Goal: Task Accomplishment & Management: Complete application form

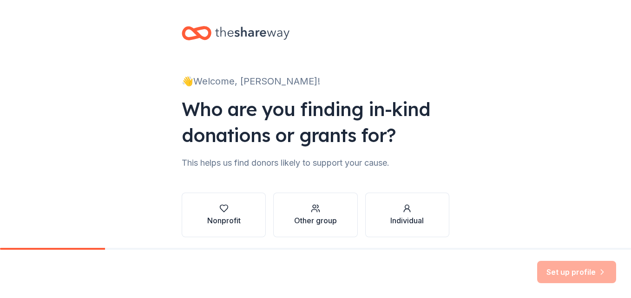
scroll to position [34, 0]
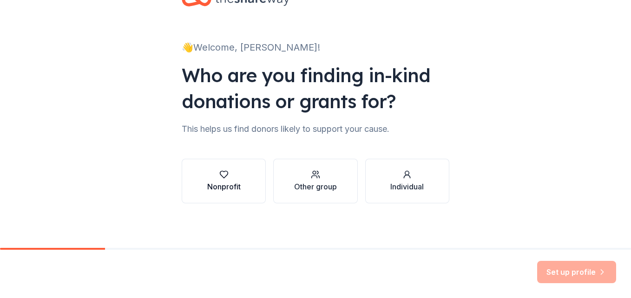
click at [223, 184] on div "Nonprofit" at bounding box center [223, 186] width 33 height 11
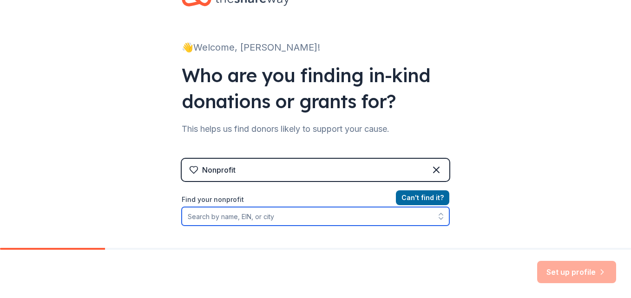
click at [215, 220] on input "Find your nonprofit" at bounding box center [316, 216] width 268 height 19
paste input "391737853"
type input "391737853"
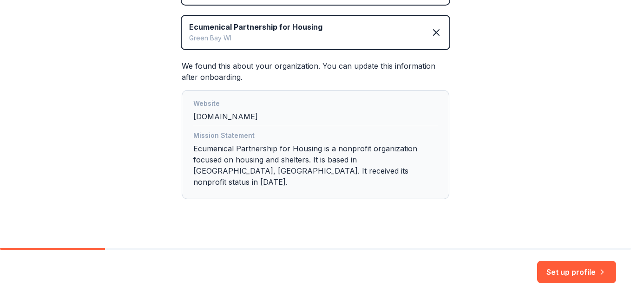
scroll to position [214, 0]
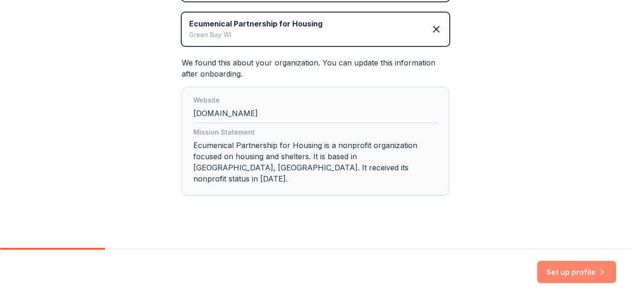
click at [577, 271] on button "Set up profile" at bounding box center [576, 272] width 79 height 22
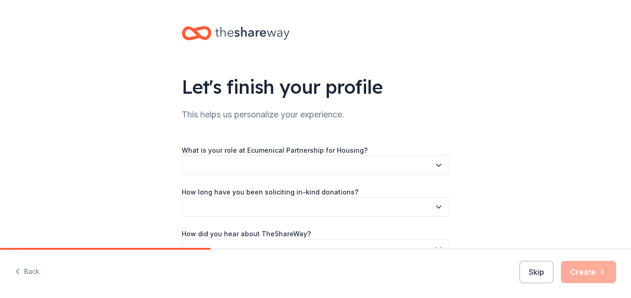
click at [213, 171] on button "button" at bounding box center [316, 166] width 268 height 20
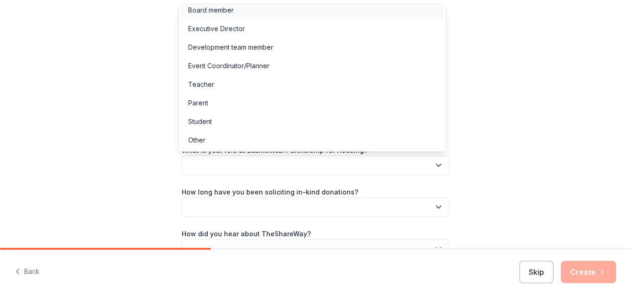
scroll to position [2, 0]
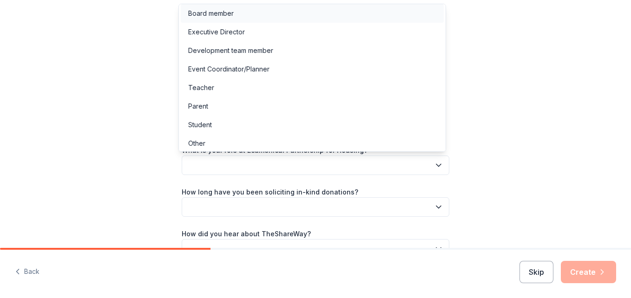
click at [213, 10] on div "Board member" at bounding box center [211, 13] width 46 height 11
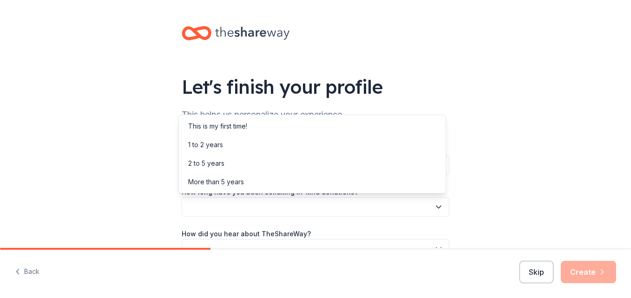
click at [241, 208] on button "button" at bounding box center [316, 207] width 268 height 20
click at [206, 142] on div "1 to 2 years" at bounding box center [205, 144] width 35 height 11
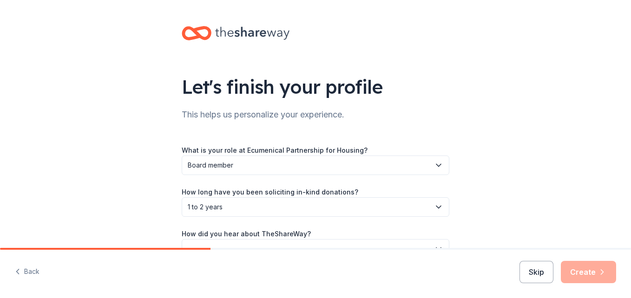
click at [263, 230] on label "How did you hear about TheShareWay?" at bounding box center [246, 234] width 129 height 9
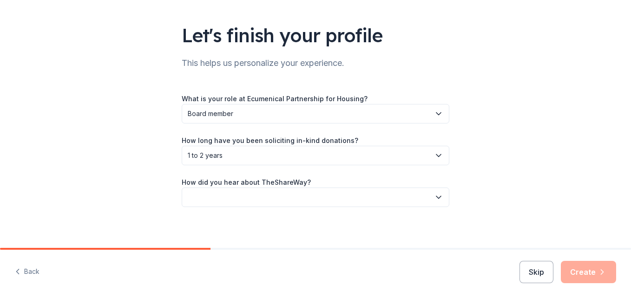
scroll to position [55, 0]
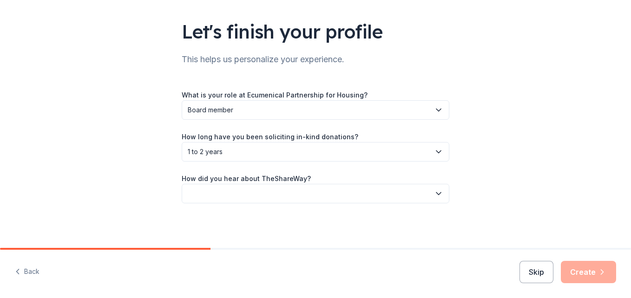
click at [221, 199] on button "button" at bounding box center [316, 194] width 268 height 20
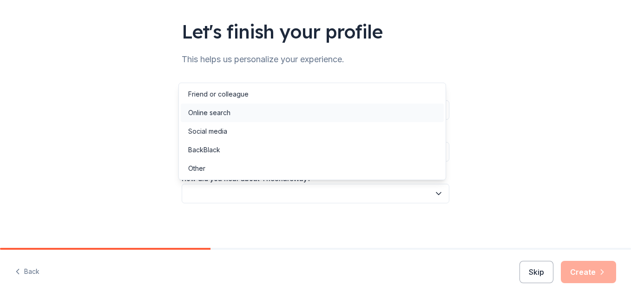
click at [202, 110] on div "Online search" at bounding box center [209, 112] width 42 height 11
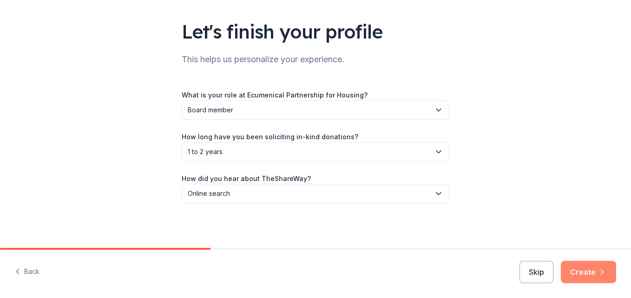
click at [584, 271] on button "Create" at bounding box center [588, 272] width 55 height 22
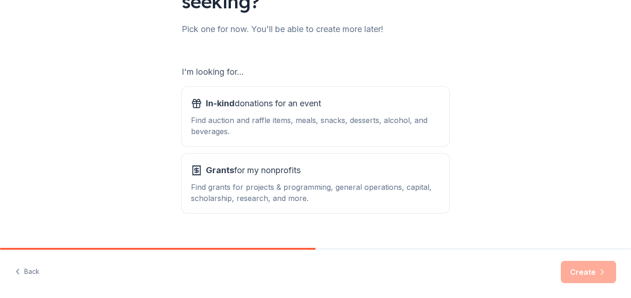
scroll to position [127, 0]
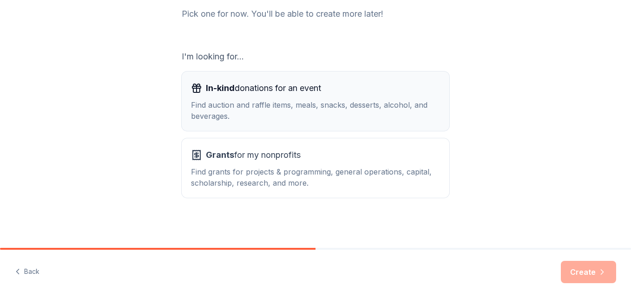
click at [230, 109] on div "Find auction and raffle items, meals, snacks, desserts, alcohol, and beverages." at bounding box center [315, 110] width 249 height 22
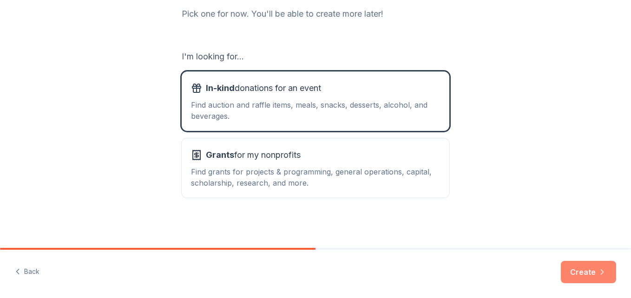
click at [579, 272] on button "Create" at bounding box center [588, 272] width 55 height 22
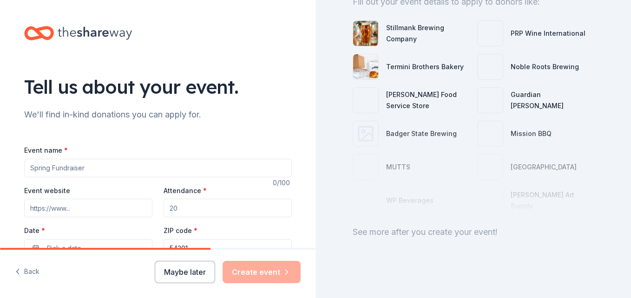
scroll to position [115, 0]
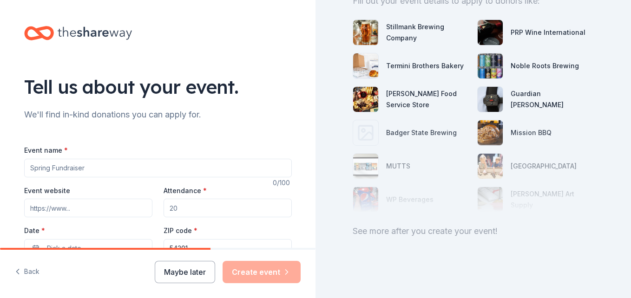
click at [48, 171] on input "Event name *" at bounding box center [158, 168] width 268 height 19
type input "Grace & Gratitude Gathering"
click at [190, 209] on input "Attendance *" at bounding box center [228, 208] width 128 height 19
type input "300"
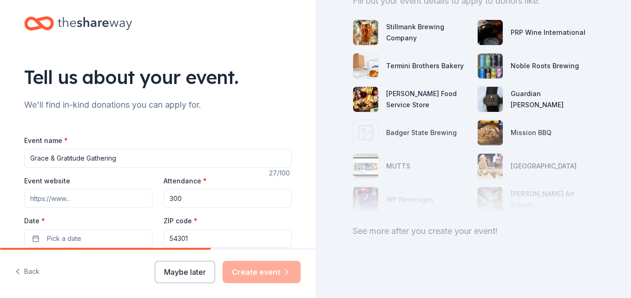
click at [52, 204] on input "Event website" at bounding box center [88, 198] width 128 height 19
paste input "https://www.ephgb.org/grace-and-gratitude"
type input "https://www.ephgb.org/grace-and-gratitude"
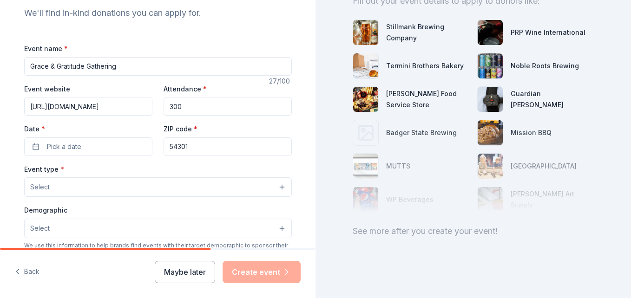
scroll to position [103, 0]
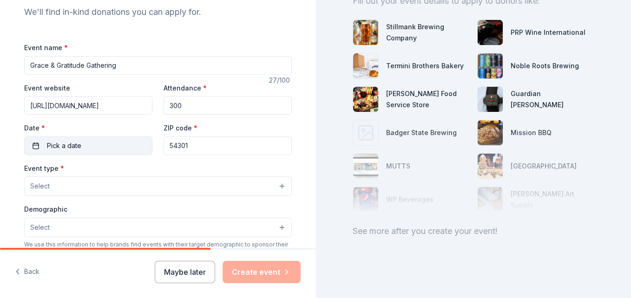
click at [66, 150] on span "Pick a date" at bounding box center [64, 145] width 34 height 11
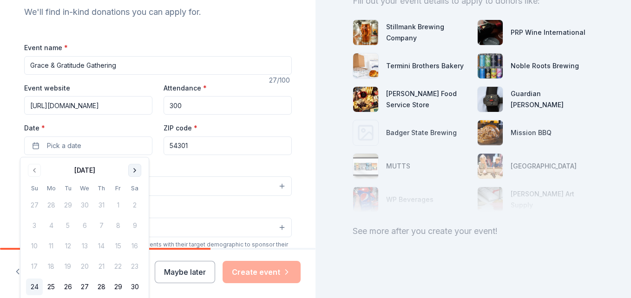
click at [135, 172] on button "Go to next month" at bounding box center [134, 170] width 13 height 13
click at [103, 269] on button "20" at bounding box center [101, 266] width 17 height 17
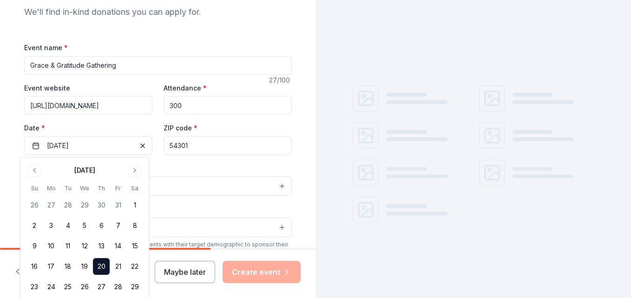
click at [187, 174] on div "Event type * Select" at bounding box center [158, 180] width 268 height 34
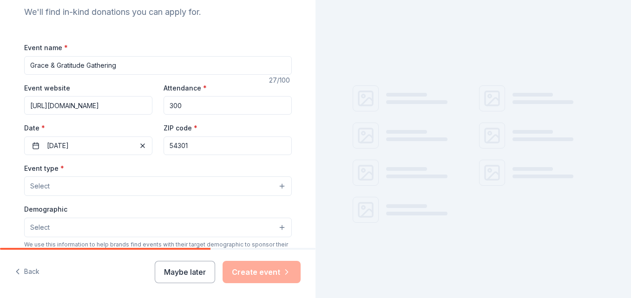
scroll to position [115, 0]
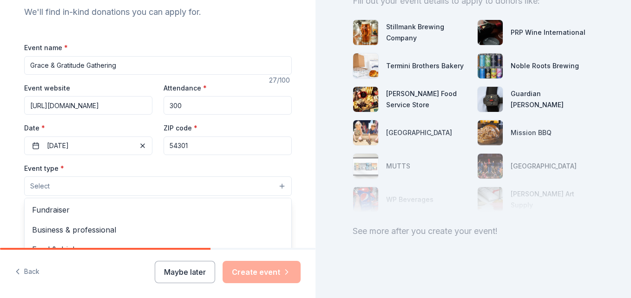
click at [88, 186] on button "Select" at bounding box center [158, 187] width 268 height 20
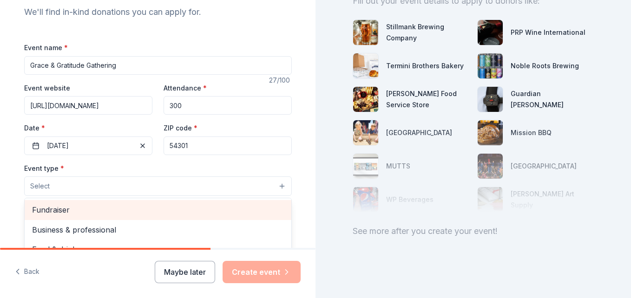
click at [53, 209] on span "Fundraiser" at bounding box center [158, 210] width 252 height 12
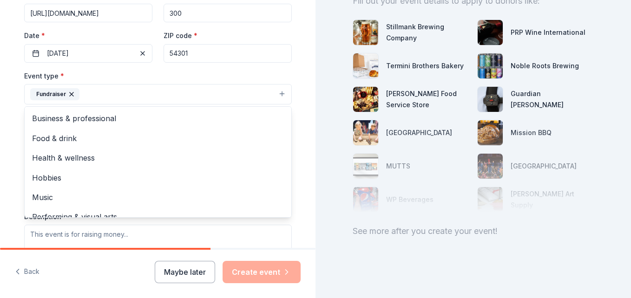
scroll to position [196, 0]
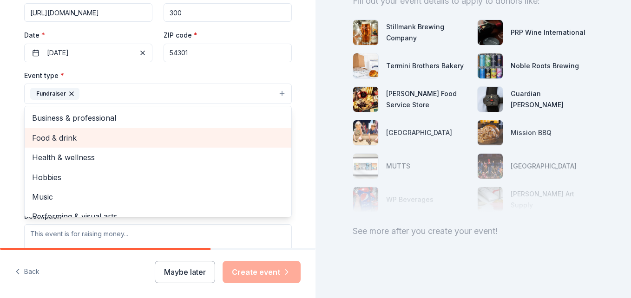
click at [56, 141] on span "Food & drink" at bounding box center [158, 138] width 252 height 12
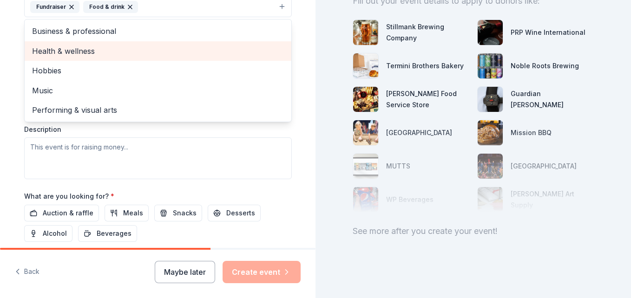
scroll to position [289, 0]
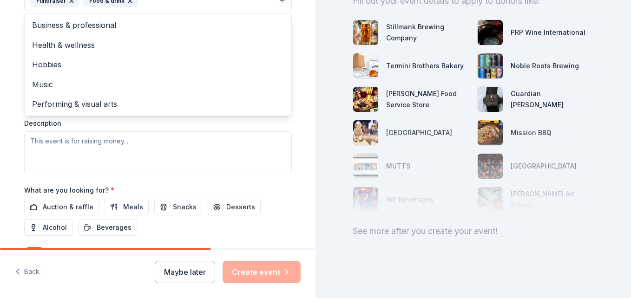
click at [30, 145] on div "Event type * Fundraiser Food & drink Business & professional Health & wellness …" at bounding box center [158, 75] width 268 height 197
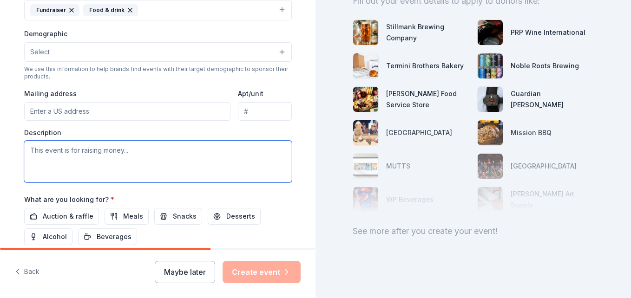
paste textarea "Grace & Gratitude is an evening dedicated to celebrating and supporting the mis…"
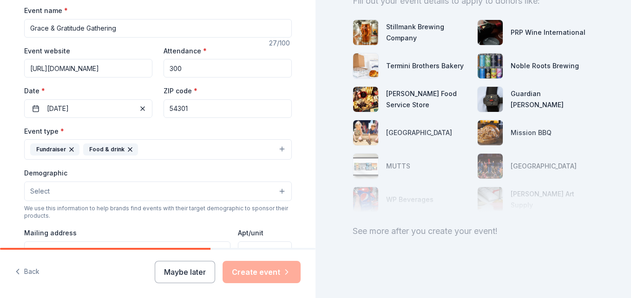
scroll to position [186, 0]
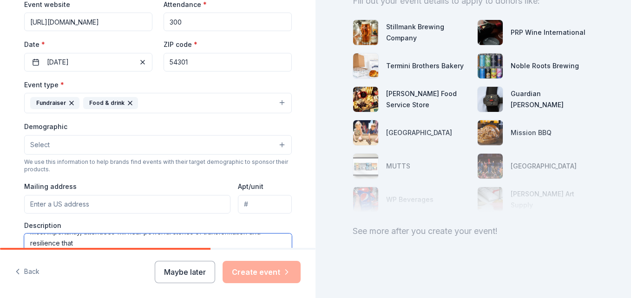
type textarea "Grace & Gratitude is an evening dedicated to celebrating and supporting the mis…"
click at [162, 140] on button "Select" at bounding box center [158, 145] width 268 height 20
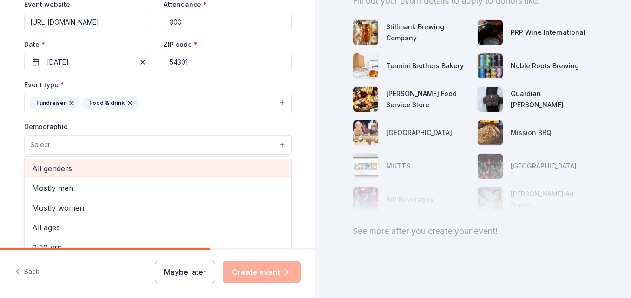
click at [45, 167] on span "All genders" at bounding box center [158, 169] width 252 height 12
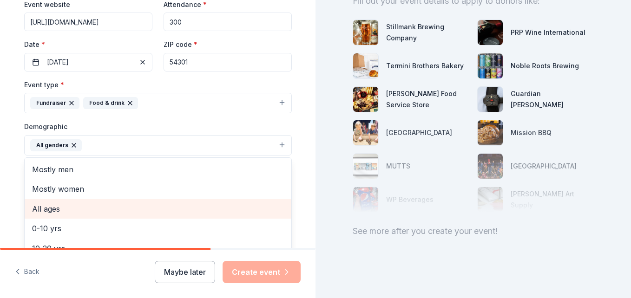
click at [48, 210] on span "All ages" at bounding box center [158, 209] width 252 height 12
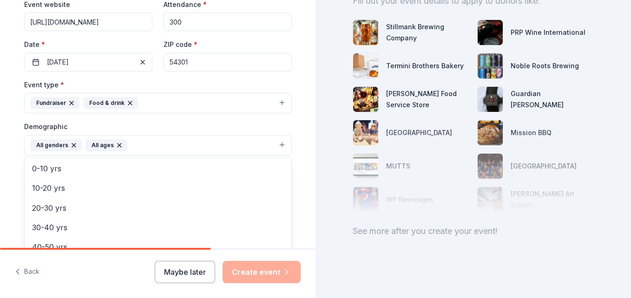
scroll to position [93, 0]
click at [299, 190] on div "Tell us about your event. We'll find in-kind donations you can apply for. Event…" at bounding box center [157, 124] width 297 height 620
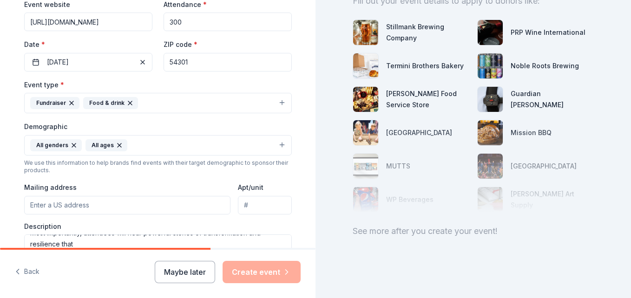
click at [61, 207] on input "Mailing address" at bounding box center [127, 205] width 207 height 19
type input "2025 Trissino Way, Ashwaubenon, WI, 54313"
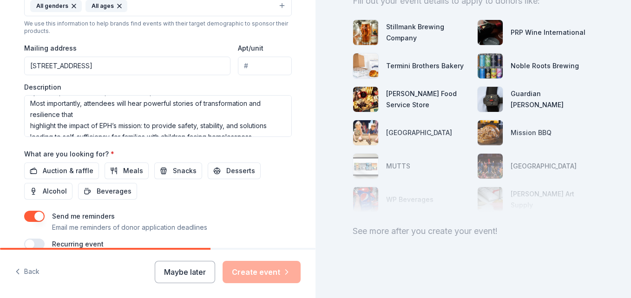
scroll to position [118, 0]
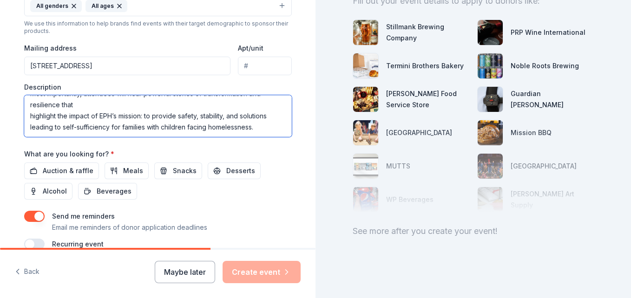
click at [82, 98] on textarea "Grace & Gratitude is an evening dedicated to celebrating and supporting the mis…" at bounding box center [158, 116] width 268 height 42
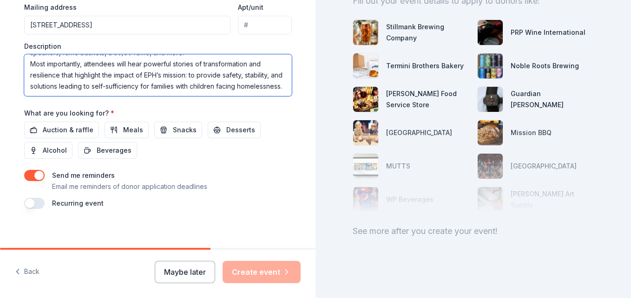
scroll to position [372, 0]
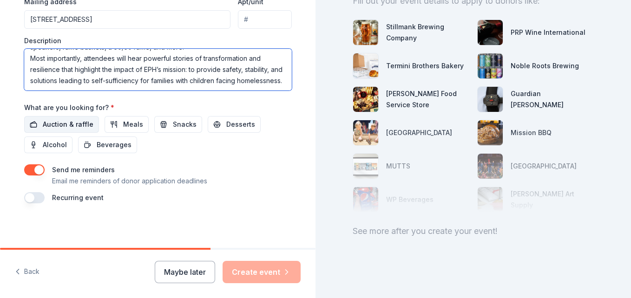
type textarea "Grace & Gratitude is an evening dedicated to celebrating and supporting the mis…"
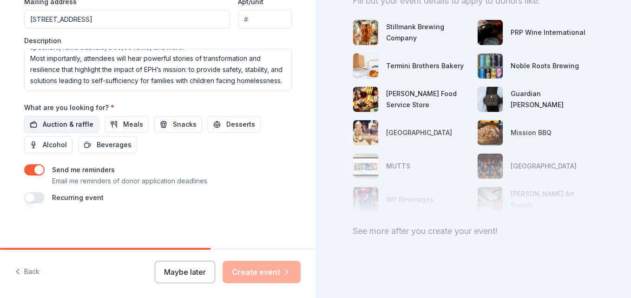
click at [48, 124] on span "Auction & raffle" at bounding box center [68, 124] width 51 height 11
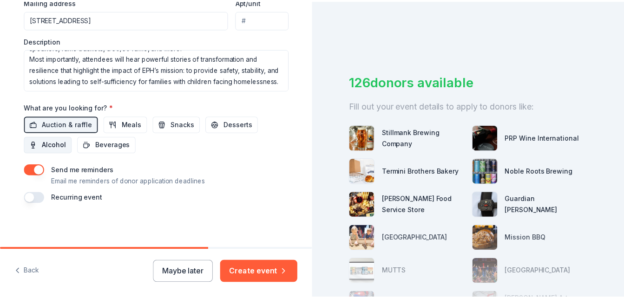
scroll to position [115, 0]
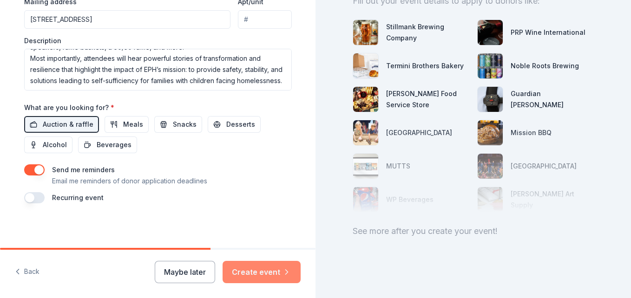
click at [282, 269] on button "Create event" at bounding box center [262, 272] width 78 height 22
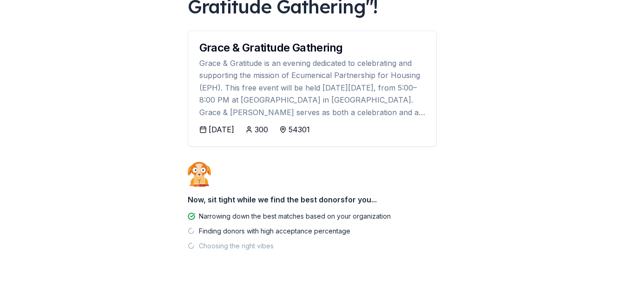
scroll to position [106, 0]
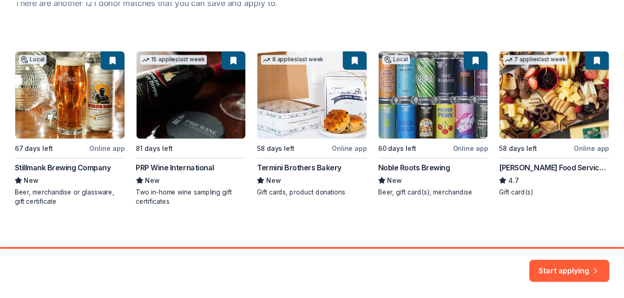
scroll to position [143, 0]
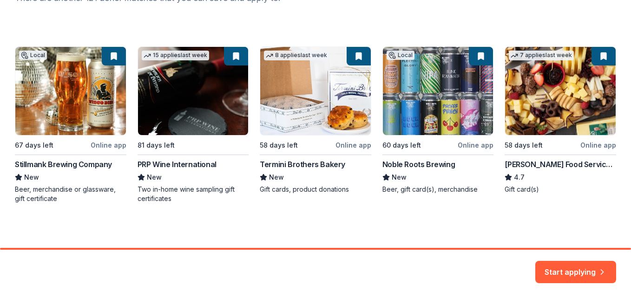
click at [167, 164] on div "Local 67 days left Online app Stillmank Brewing Company New Beer, merchandise o…" at bounding box center [315, 124] width 601 height 157
click at [214, 89] on div "Local 67 days left Online app Stillmank Brewing Company New Beer, merchandise o…" at bounding box center [315, 124] width 601 height 157
click at [590, 270] on button "Start applying" at bounding box center [575, 267] width 81 height 22
click at [572, 273] on div "Start applying" at bounding box center [575, 272] width 81 height 22
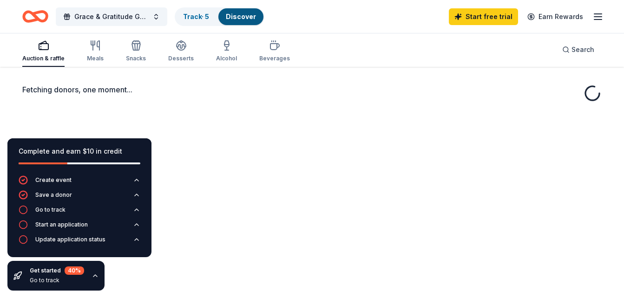
scroll to position [68, 0]
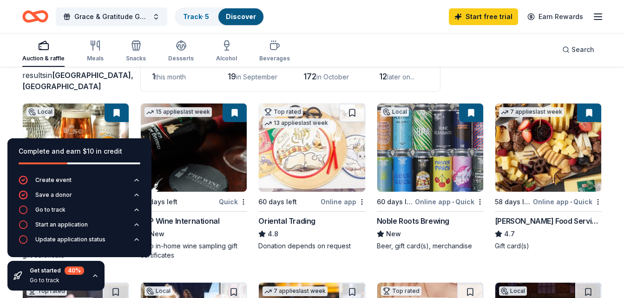
click at [196, 149] on img at bounding box center [194, 148] width 106 height 88
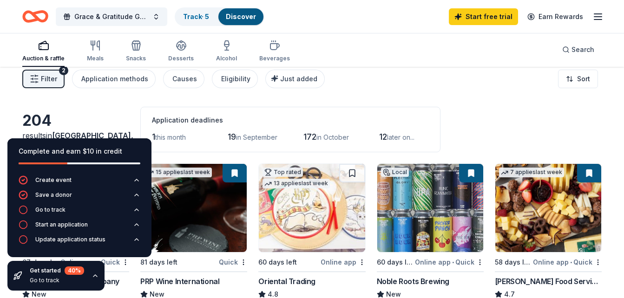
scroll to position [0, 0]
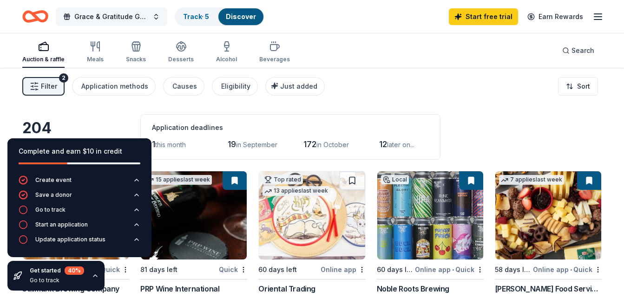
click at [111, 18] on span "Grace & Gratitude Gathering" at bounding box center [111, 16] width 74 height 11
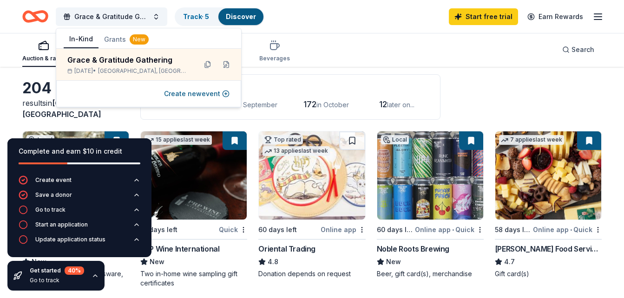
scroll to position [93, 0]
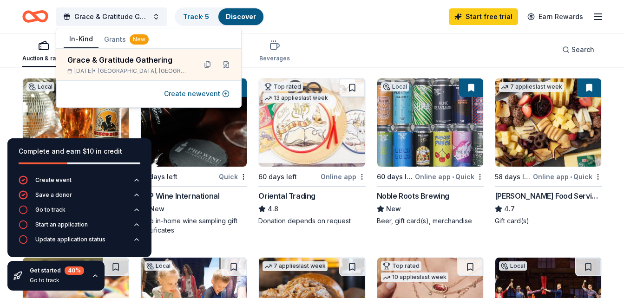
click at [94, 275] on icon "button" at bounding box center [95, 275] width 7 height 7
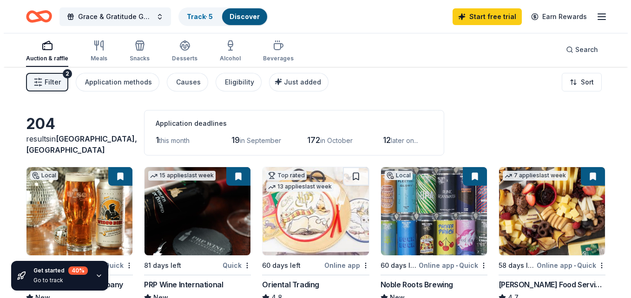
scroll to position [0, 0]
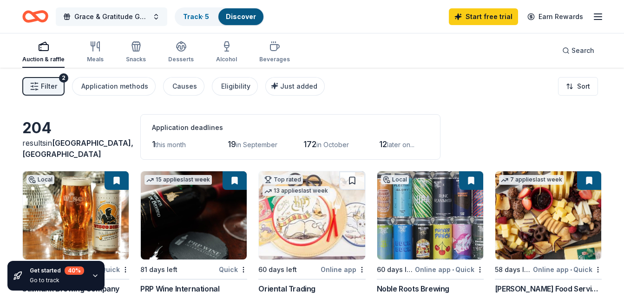
click at [144, 18] on span "Grace & Gratitude Gathering" at bounding box center [111, 16] width 74 height 11
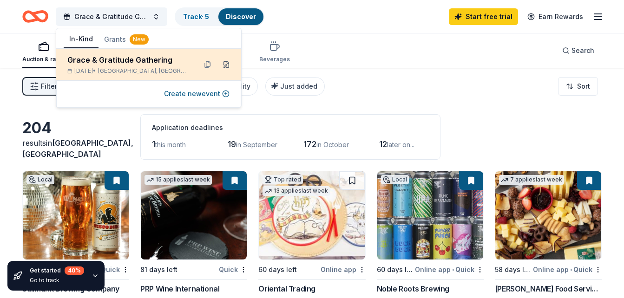
click at [224, 64] on button at bounding box center [226, 64] width 15 height 15
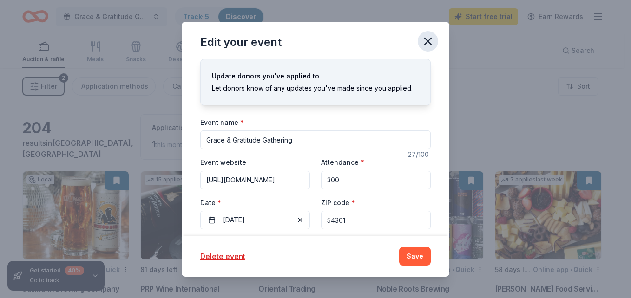
click at [427, 38] on icon "button" at bounding box center [427, 41] width 13 height 13
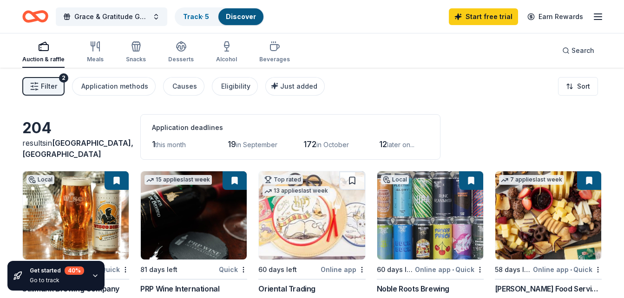
click at [598, 19] on icon "button" at bounding box center [597, 16] width 11 height 11
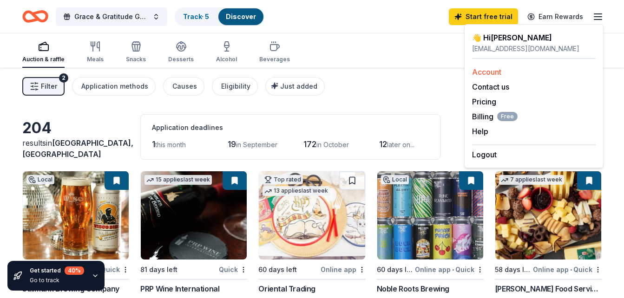
click at [479, 69] on link "Account" at bounding box center [486, 71] width 29 height 9
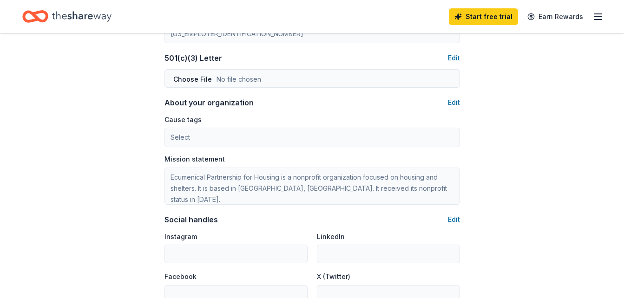
scroll to position [511, 0]
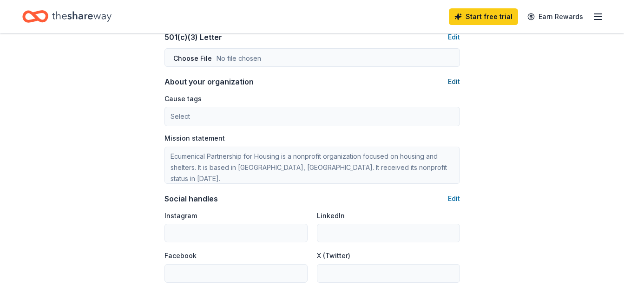
click at [457, 84] on button "Edit" at bounding box center [454, 81] width 12 height 11
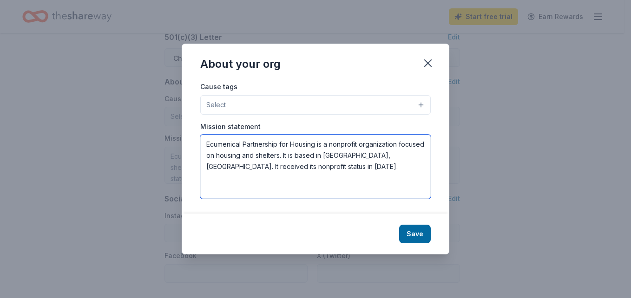
drag, startPoint x: 325, startPoint y: 169, endPoint x: 182, endPoint y: 144, distance: 145.1
click at [182, 144] on div "Cause tags Select Mission statement Ecumenical Partnership for Housing is a non…" at bounding box center [316, 147] width 268 height 133
click at [315, 151] on textarea "Ecumenical Partnership for Housing is a nonprofit organization focused on housi…" at bounding box center [315, 167] width 230 height 64
click at [325, 157] on textarea "Ecumenical Partnership for Housing is a nonprofit organization focused on housi…" at bounding box center [315, 167] width 230 height 64
click at [318, 157] on textarea "Ecumenical Partnership for Housing is a nonprofit organization focused on housi…" at bounding box center [315, 167] width 230 height 64
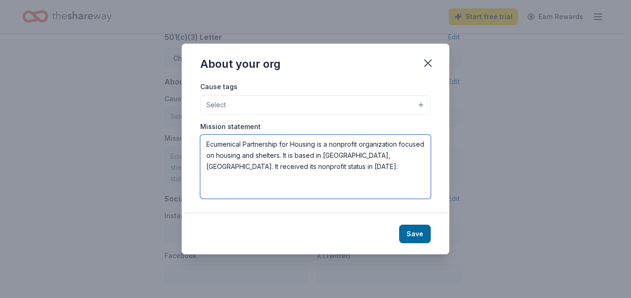
drag, startPoint x: 322, startPoint y: 155, endPoint x: 190, endPoint y: 158, distance: 131.5
click at [190, 158] on div "Cause tags Select Mission statement Ecumenical Partnership for Housing is a non…" at bounding box center [316, 147] width 268 height 133
click at [386, 156] on textarea "Ecumenical Partnership for Housing is a nonprofit organization based in Green B…" at bounding box center [315, 167] width 230 height 64
paste textarea "As faith calls us to minister with our neighbors, EPH provides safety, stabilit…"
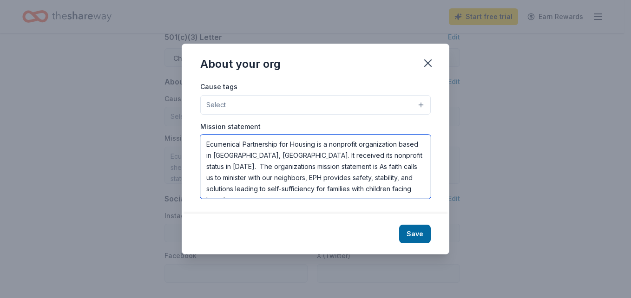
drag, startPoint x: 311, startPoint y: 168, endPoint x: 238, endPoint y: 174, distance: 72.8
click at [238, 174] on textarea "Ecumenical Partnership for Housing is a nonprofit organization based in Green B…" at bounding box center [315, 167] width 230 height 64
type textarea "Ecumenical Partnership for Housing is a nonprofit organization based in Green B…"
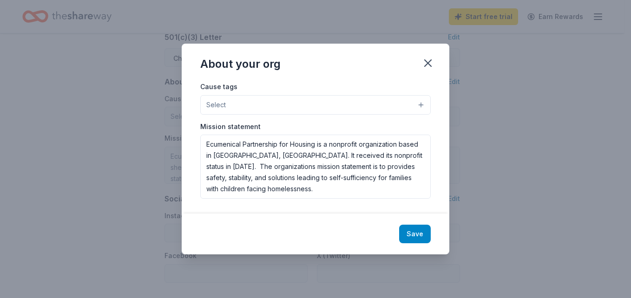
click at [418, 235] on button "Save" at bounding box center [415, 234] width 32 height 19
type textarea "Ecumenical Partnership for Housing is a nonprofit organization based in Green B…"
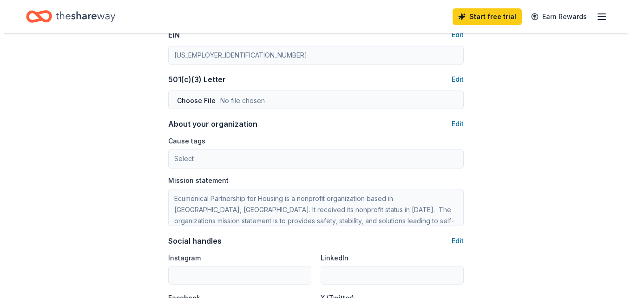
scroll to position [465, 0]
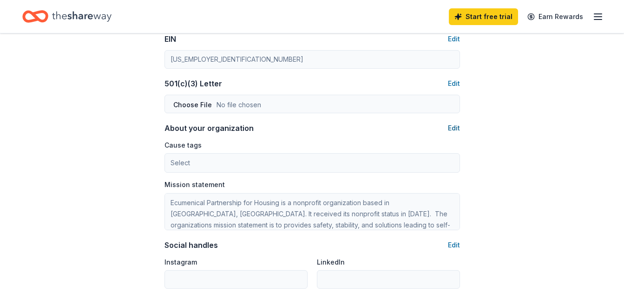
click at [455, 131] on button "Edit" at bounding box center [454, 128] width 12 height 11
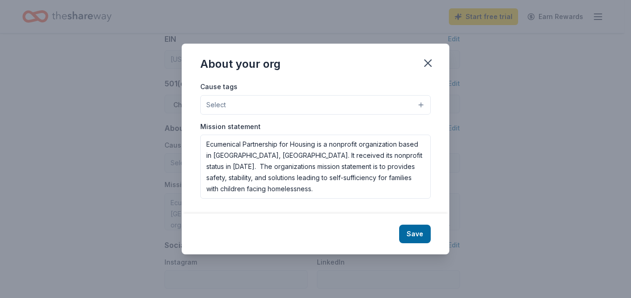
click at [419, 103] on button "Select" at bounding box center [315, 105] width 230 height 20
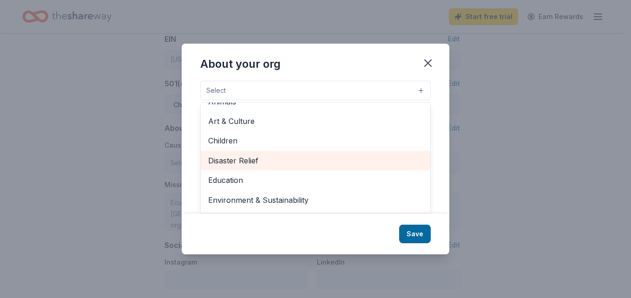
scroll to position [0, 0]
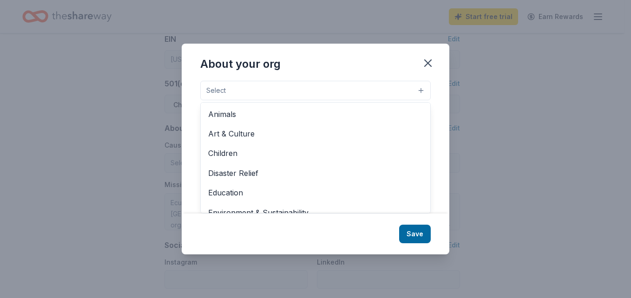
click at [431, 61] on div "About your org Cause tags Select Animals Art & Culture Children Disaster Relief…" at bounding box center [316, 149] width 268 height 211
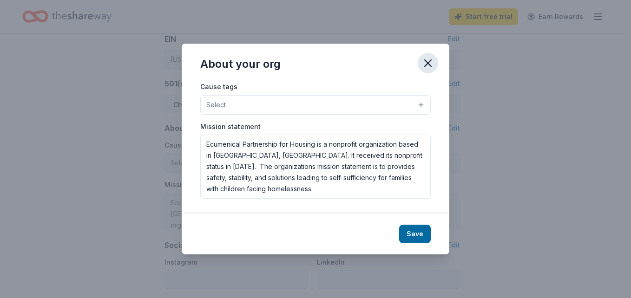
click at [424, 65] on icon "button" at bounding box center [427, 63] width 13 height 13
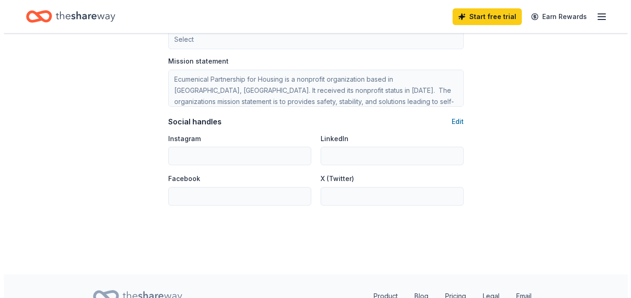
scroll to position [604, 0]
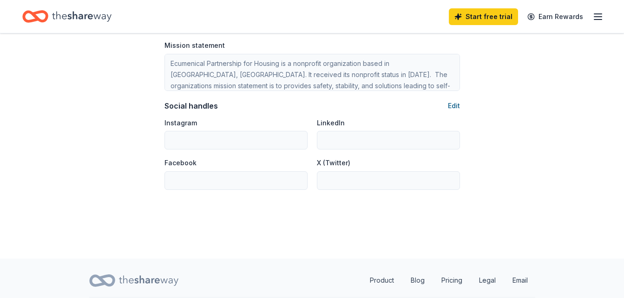
click at [457, 104] on button "Edit" at bounding box center [454, 105] width 12 height 11
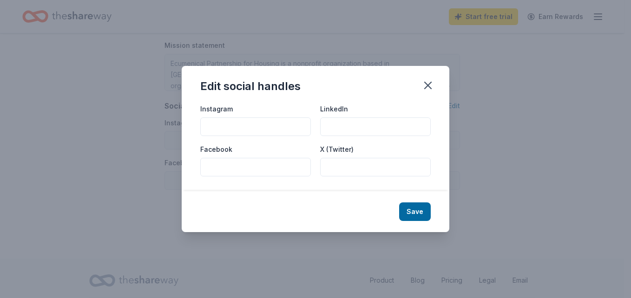
click at [334, 125] on input "LinkedIn" at bounding box center [375, 127] width 111 height 19
type input "Ecumenical Partnership for Housing"
click at [218, 169] on input "Facebook" at bounding box center [255, 167] width 111 height 19
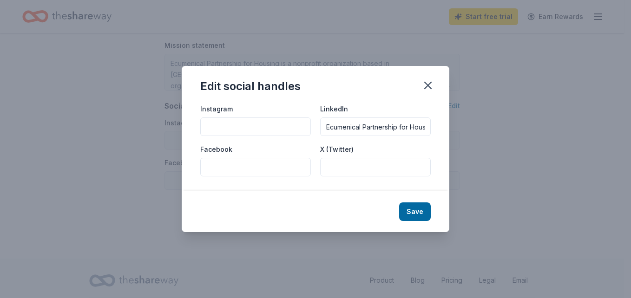
paste input "Ecumenical Partnership for Housing - EPH"
type input "Ecumenical Partnership for Housing - EPH"
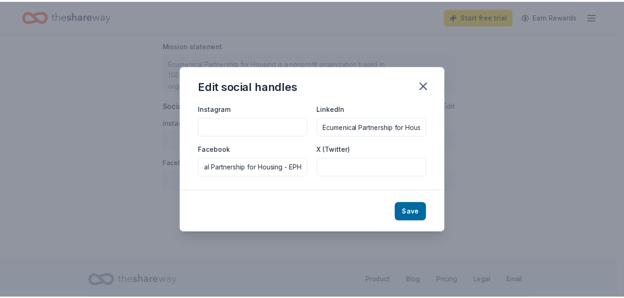
scroll to position [0, 0]
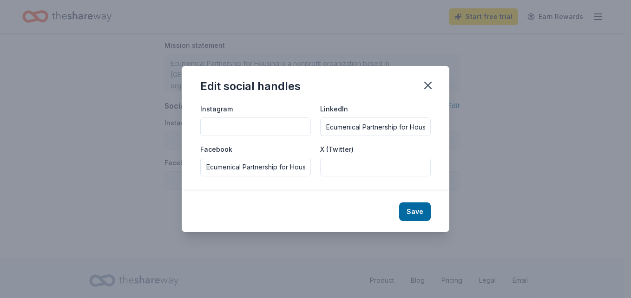
click at [226, 125] on input "Instagram" at bounding box center [255, 127] width 111 height 19
type input "greenbayeph"
drag, startPoint x: 416, startPoint y: 207, endPoint x: 420, endPoint y: 210, distance: 4.9
click at [419, 209] on button "Save" at bounding box center [415, 212] width 32 height 19
type input "greenbayeph"
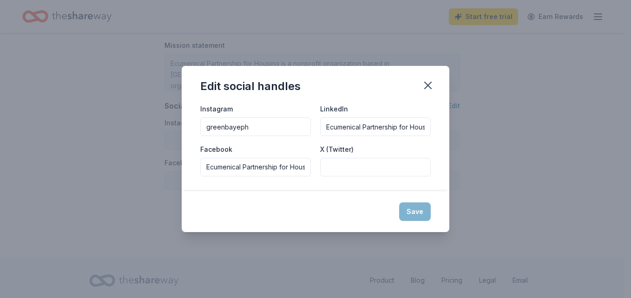
type input "Ecumenical Partnership for Housing"
type input "Ecumenical Partnership for Housing - EPH"
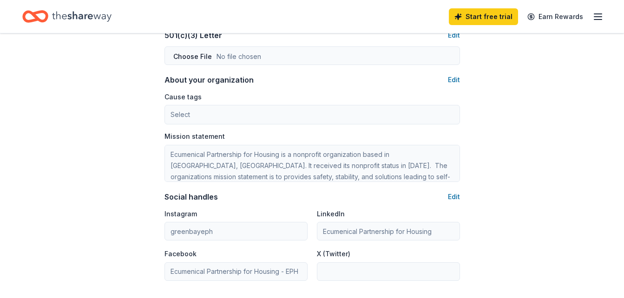
scroll to position [492, 0]
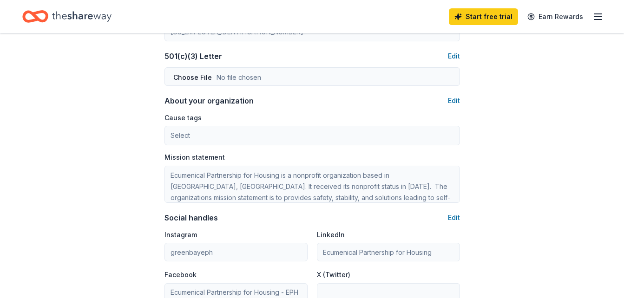
type input "9206212950"
click at [455, 218] on button "Edit" at bounding box center [454, 217] width 12 height 11
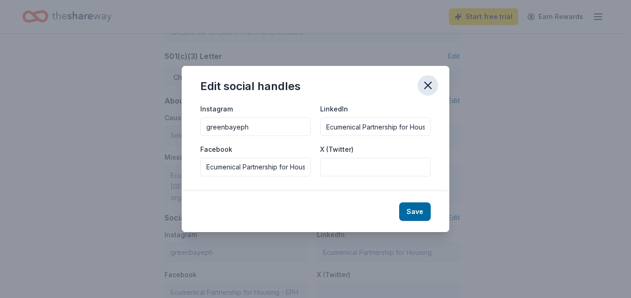
click at [425, 85] on icon "button" at bounding box center [427, 85] width 13 height 13
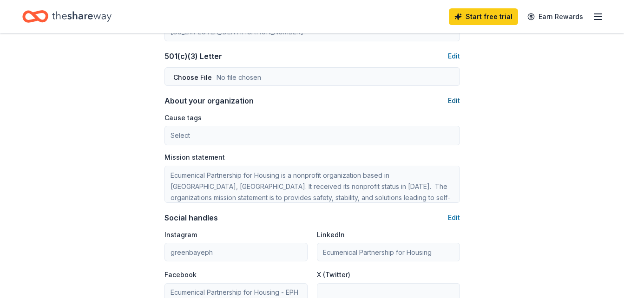
click at [452, 100] on button "Edit" at bounding box center [454, 100] width 12 height 11
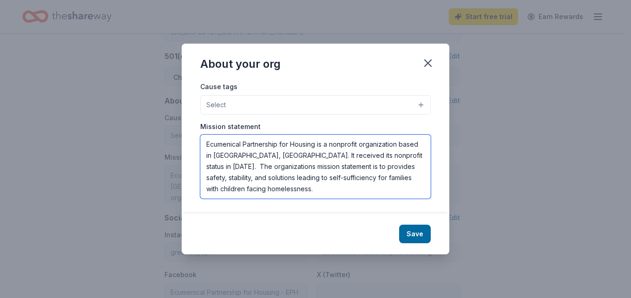
click at [398, 192] on textarea "Ecumenical Partnership for Housing is a nonprofit organization based in Green B…" at bounding box center [315, 167] width 230 height 64
drag, startPoint x: 269, startPoint y: 192, endPoint x: 203, endPoint y: 144, distance: 81.9
click at [203, 144] on textarea "Ecumenical Partnership for Housing is a nonprofit organization based in Green B…" at bounding box center [315, 167] width 230 height 64
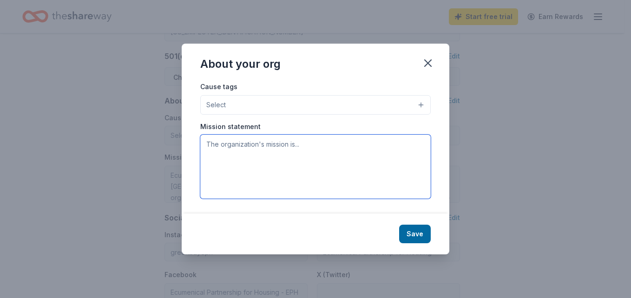
paste textarea "As faith calls us to minister with our neighbors, EPH provides safety, stabilit…"
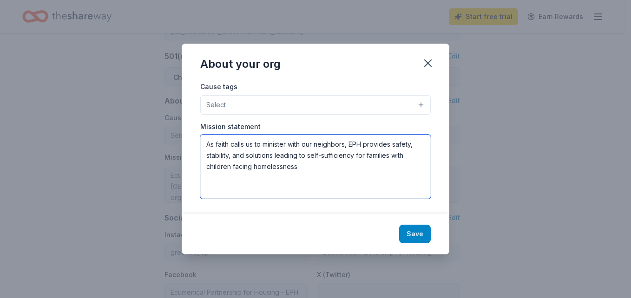
type textarea "As faith calls us to minister with our neighbors, EPH provides safety, stabilit…"
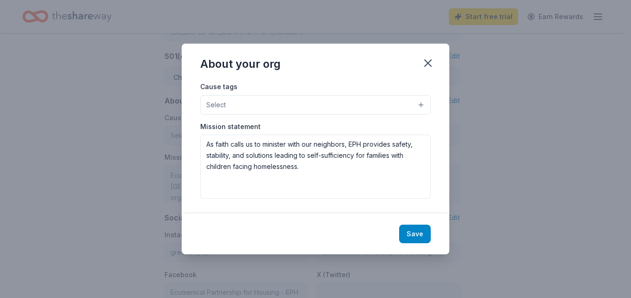
click at [413, 230] on button "Save" at bounding box center [415, 234] width 32 height 19
type textarea "As faith calls us to minister with our neighbors, EPH provides safety, stabilit…"
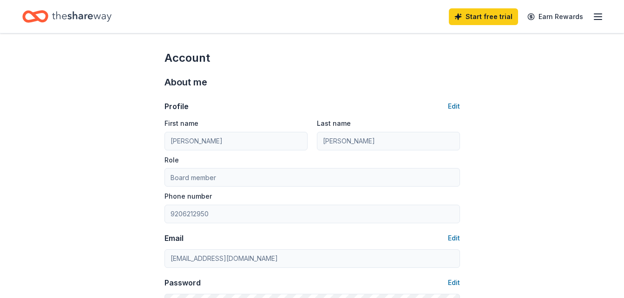
scroll to position [0, 0]
click at [72, 14] on icon "Home" at bounding box center [81, 16] width 59 height 19
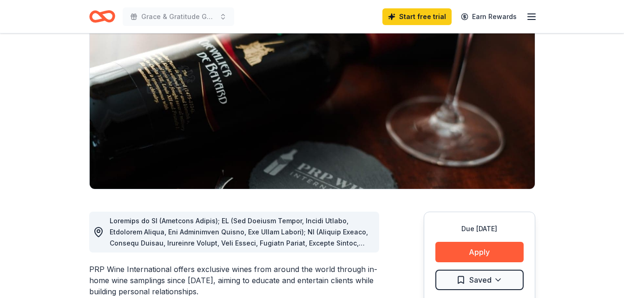
scroll to position [139, 0]
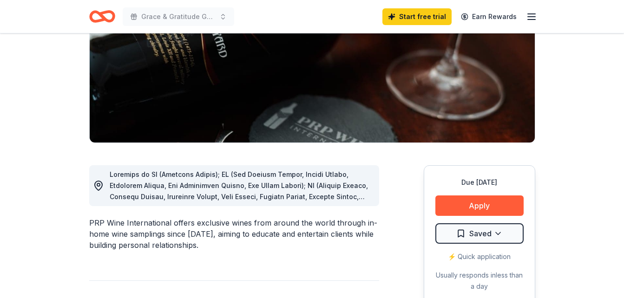
click at [287, 197] on span at bounding box center [241, 303] width 262 height 264
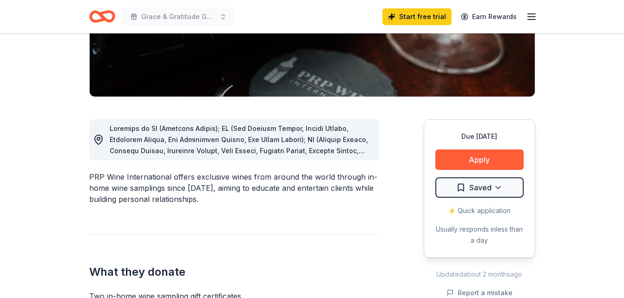
scroll to position [186, 0]
click at [358, 153] on span at bounding box center [241, 256] width 262 height 264
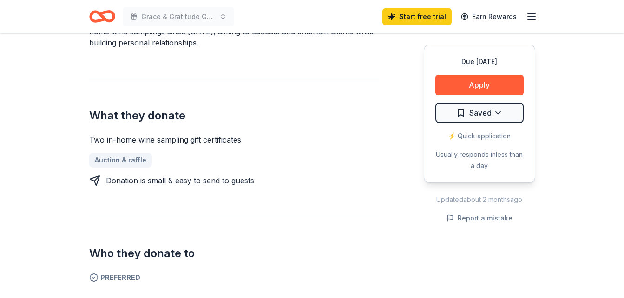
scroll to position [325, 0]
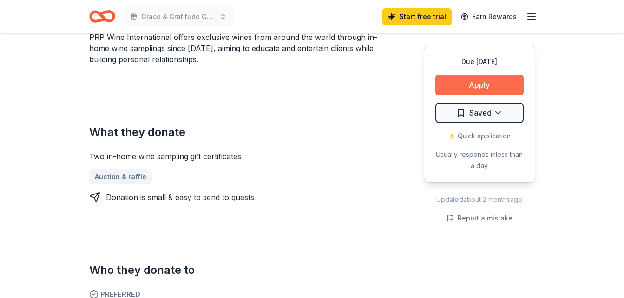
click at [466, 86] on button "Apply" at bounding box center [479, 85] width 88 height 20
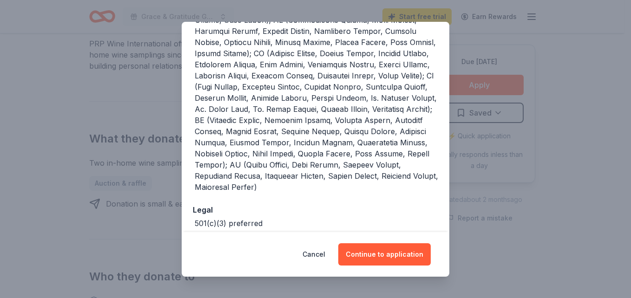
scroll to position [279, 0]
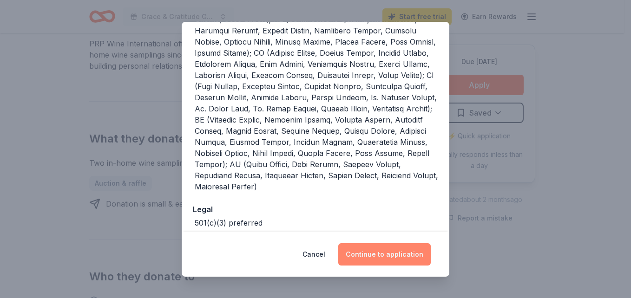
click at [383, 255] on button "Continue to application" at bounding box center [384, 254] width 92 height 22
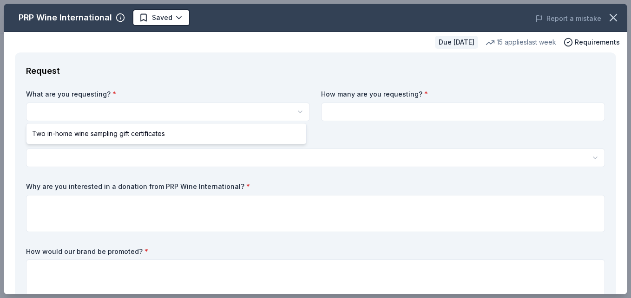
scroll to position [0, 0]
click at [295, 111] on html "Grace & Gratitude Gathering Saved Apply Due [DATE] Share PRP Wine International…" at bounding box center [315, 149] width 631 height 298
select select "Two in-home wine sampling gift certificates"
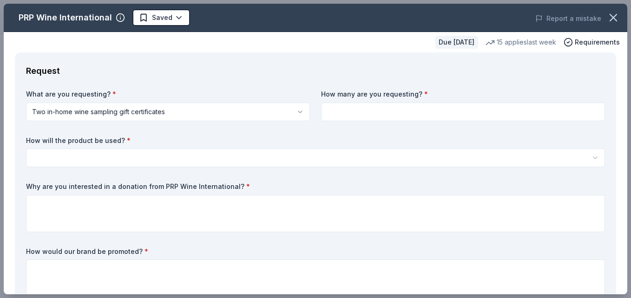
click at [415, 116] on input at bounding box center [463, 112] width 284 height 19
type input "1"
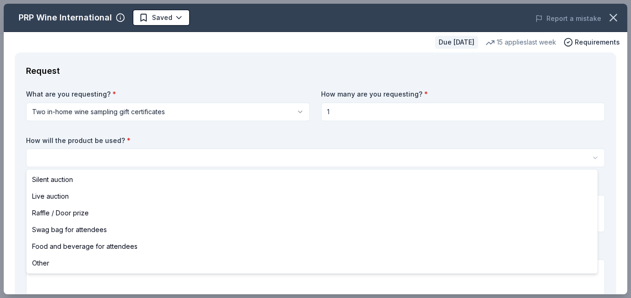
click at [111, 161] on html "Grace & Gratitude Gathering Saved Apply Due [DATE] Share PRP Wine International…" at bounding box center [315, 149] width 631 height 298
select select "raffleDoorPrize"
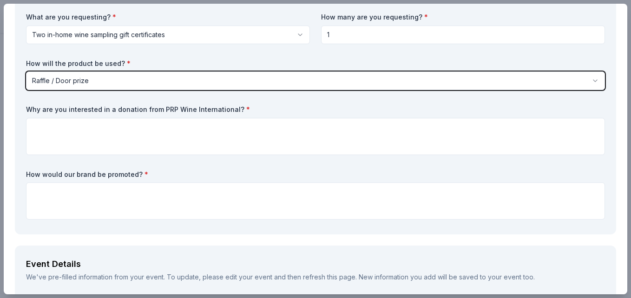
scroll to position [93, 0]
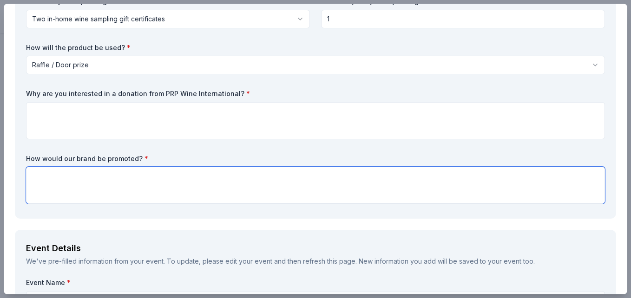
click at [84, 182] on textarea at bounding box center [315, 185] width 579 height 37
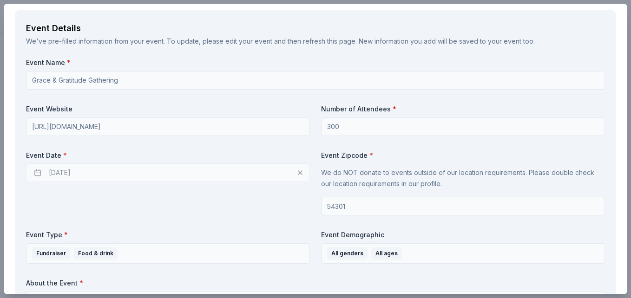
scroll to position [325, 0]
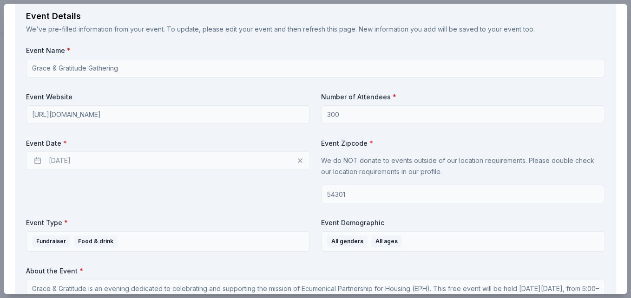
type textarea "Your company will be listed on the list of gift certificates by the raffle as w…"
click at [52, 161] on div "11/19/2025" at bounding box center [168, 160] width 284 height 19
click at [296, 160] on div "11/19/2025" at bounding box center [168, 160] width 284 height 19
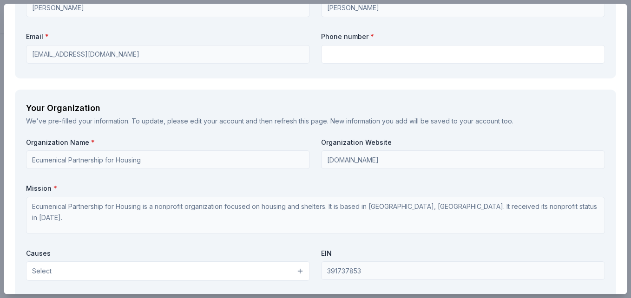
scroll to position [836, 0]
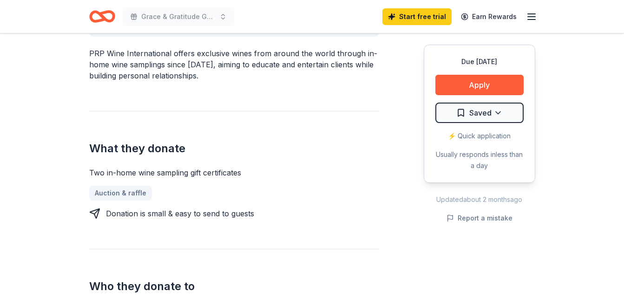
scroll to position [325, 0]
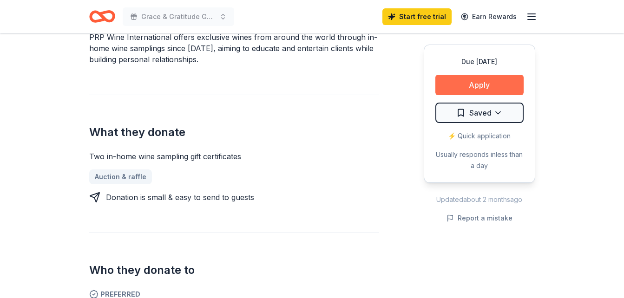
click at [473, 85] on button "Apply" at bounding box center [479, 85] width 88 height 20
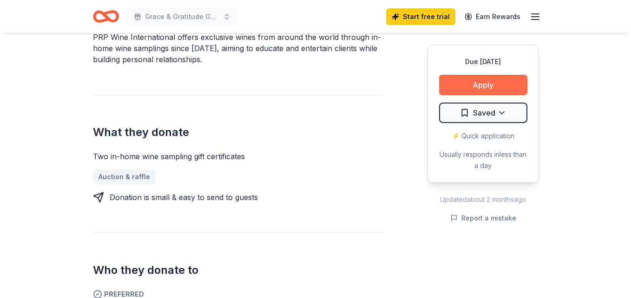
scroll to position [332, 0]
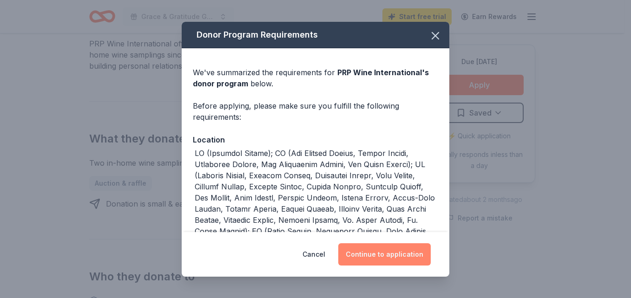
click at [378, 255] on button "Continue to application" at bounding box center [384, 254] width 92 height 22
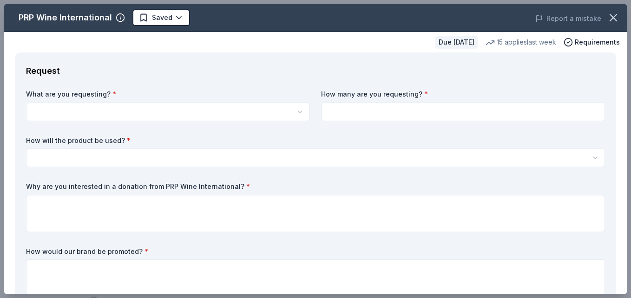
scroll to position [0, 0]
click at [97, 109] on html "Grace & Gratitude Gathering Start free trial Earn Rewards Due [DATE] Share PRP …" at bounding box center [315, 149] width 631 height 298
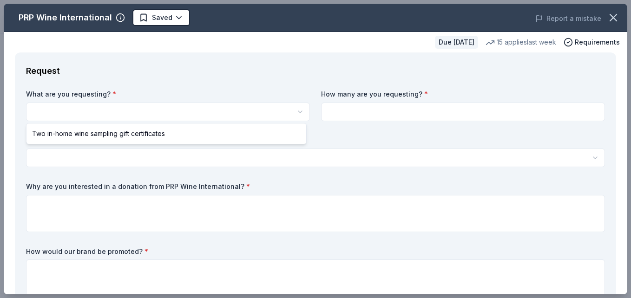
select select "Two in-home wine sampling gift certificates"
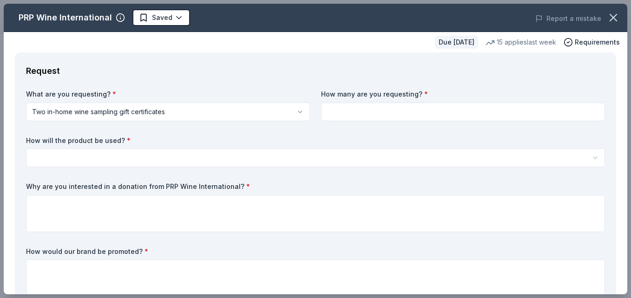
click at [345, 112] on input at bounding box center [463, 112] width 284 height 19
type input "2"
click at [119, 152] on html "Grace & Gratitude Gathering Saved Apply Due [DATE] Share PRP Wine International…" at bounding box center [315, 149] width 631 height 298
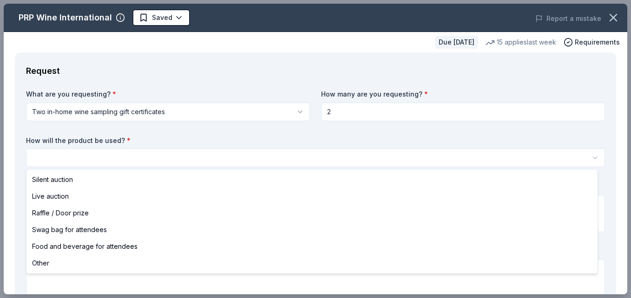
select select "raffleDoorPrize"
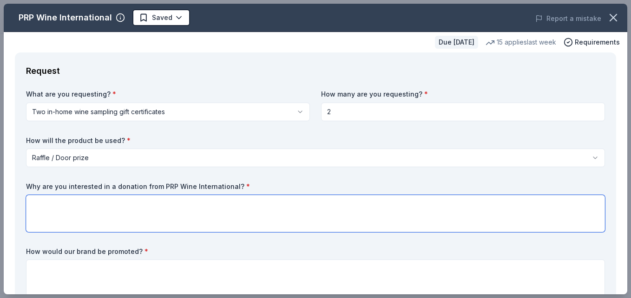
click at [88, 208] on textarea at bounding box center [315, 213] width 579 height 37
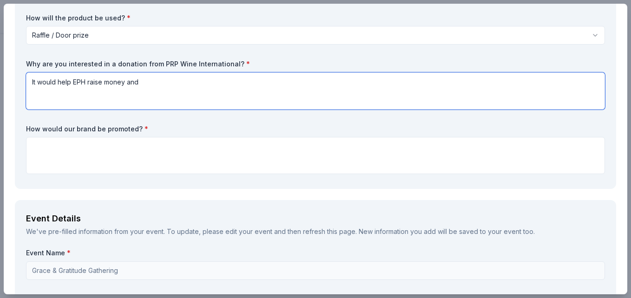
scroll to position [139, 0]
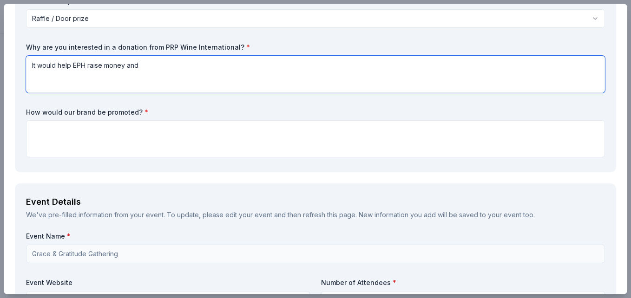
type textarea "It would help EPH raise money and"
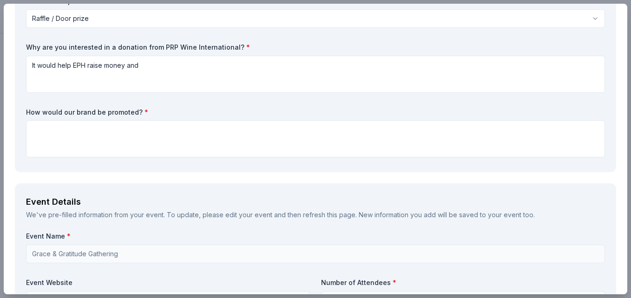
drag, startPoint x: 232, startPoint y: 47, endPoint x: 162, endPoint y: 43, distance: 69.8
click at [162, 43] on label "Why are you interested in a donation from PRP Wine International? *" at bounding box center [315, 47] width 579 height 9
drag, startPoint x: 26, startPoint y: 47, endPoint x: 139, endPoint y: 51, distance: 113.0
click at [139, 51] on label "Why are you interested in a donation from PRP Wine International? *" at bounding box center [315, 47] width 579 height 9
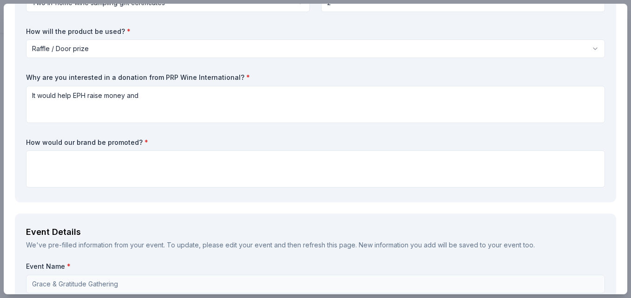
scroll to position [93, 0]
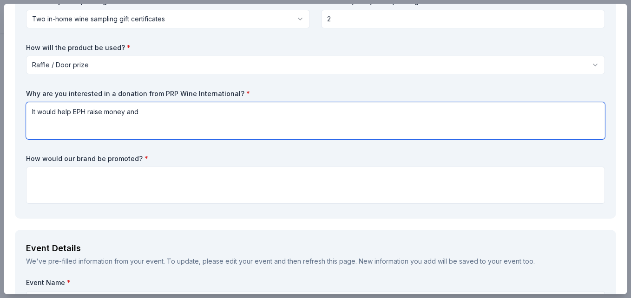
drag, startPoint x: 144, startPoint y: 112, endPoint x: 0, endPoint y: 112, distance: 143.6
paste textarea "Your generous donation would directly contribute to providing stability, safety…"
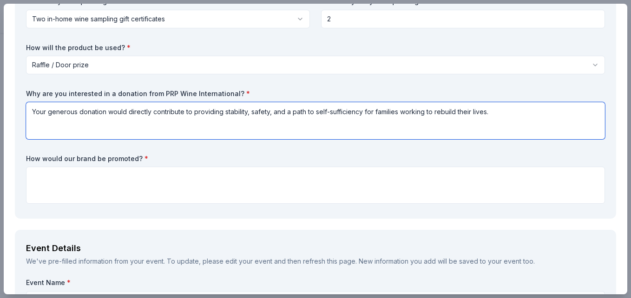
click at [191, 113] on textarea "Your generous donation would directly contribute to providing stability, safety…" at bounding box center [315, 120] width 579 height 37
drag, startPoint x: 264, startPoint y: 112, endPoint x: 276, endPoint y: 111, distance: 12.2
click at [276, 111] on textarea "Your generous donation would directly contribute to raising money to providing …" at bounding box center [315, 120] width 579 height 37
click at [538, 111] on textarea "Your generous donation would directly contribute to raising money to provide st…" at bounding box center [315, 120] width 579 height 37
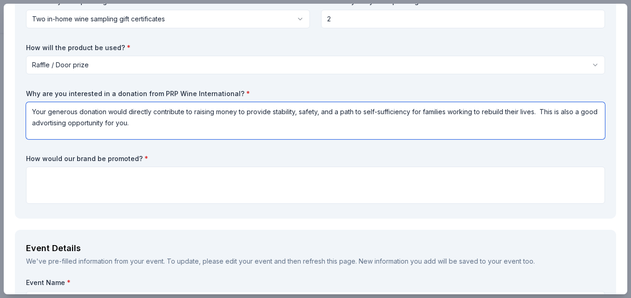
click at [64, 123] on textarea "Your generous donation would directly contribute to raising money to provide st…" at bounding box center [315, 120] width 579 height 37
type textarea "Your generous donation would directly contribute to raising money to provide st…"
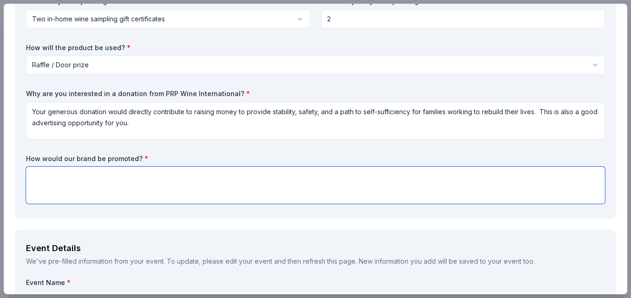
click at [50, 180] on textarea at bounding box center [315, 185] width 579 height 37
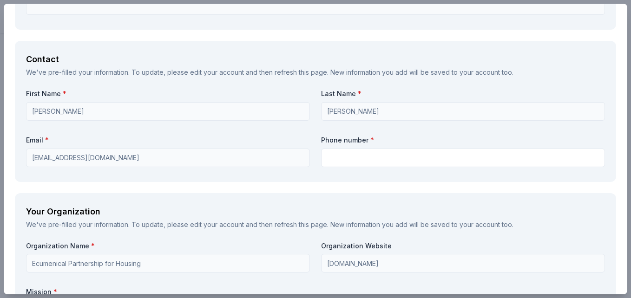
scroll to position [697, 0]
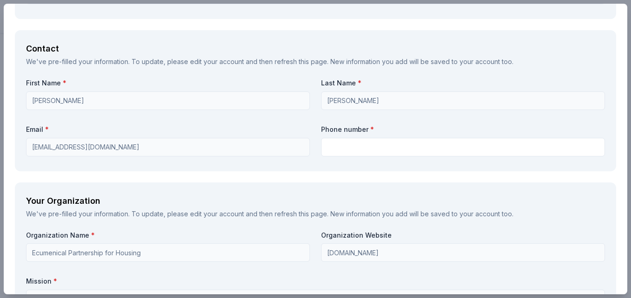
type textarea "Your brand will be listed on the list of gift certificates located where the ra…"
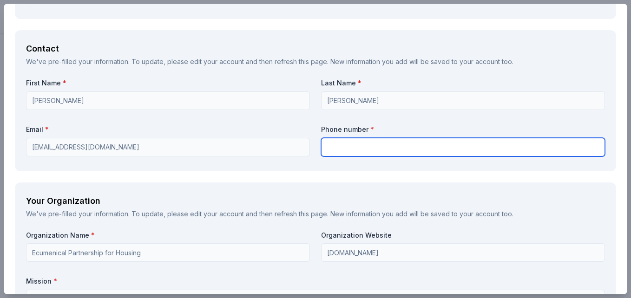
click at [336, 149] on input "text" at bounding box center [463, 147] width 284 height 19
type input "9206212950"
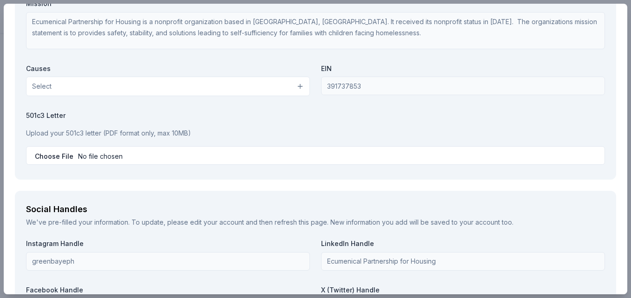
scroll to position [976, 0]
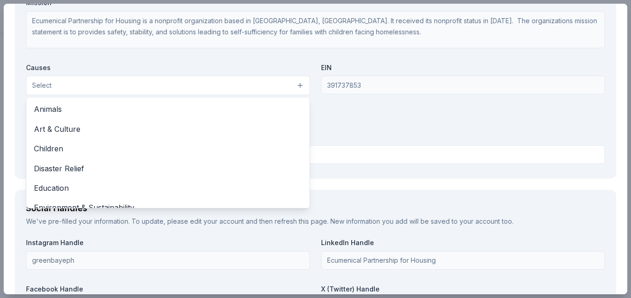
click at [296, 85] on button "Select" at bounding box center [168, 86] width 284 height 20
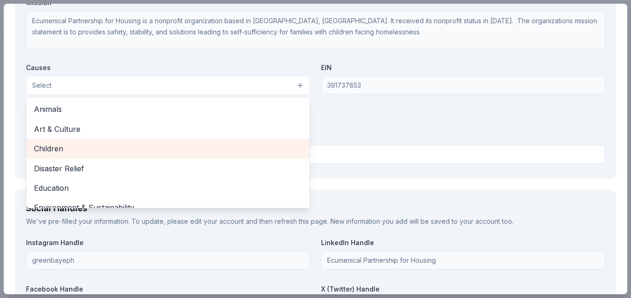
click at [71, 150] on span "Children" at bounding box center [168, 149] width 268 height 12
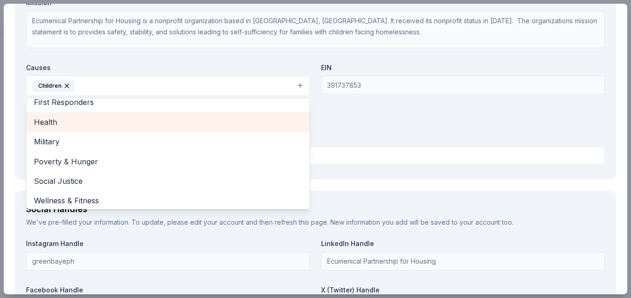
scroll to position [110, 0]
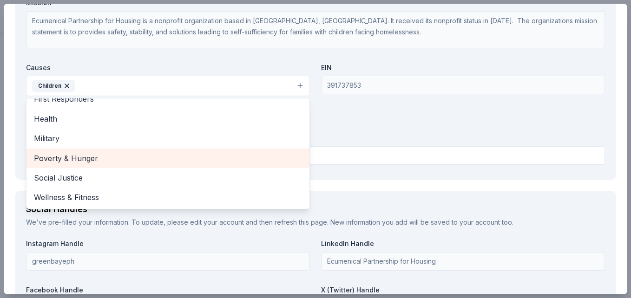
click at [59, 161] on span "Poverty & Hunger" at bounding box center [168, 158] width 268 height 12
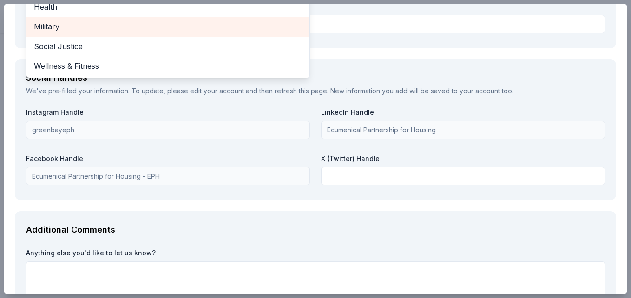
scroll to position [1115, 0]
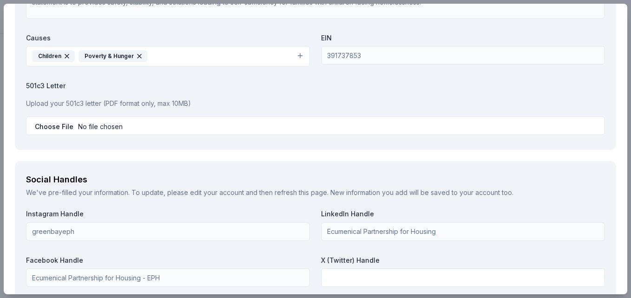
scroll to position [959, 0]
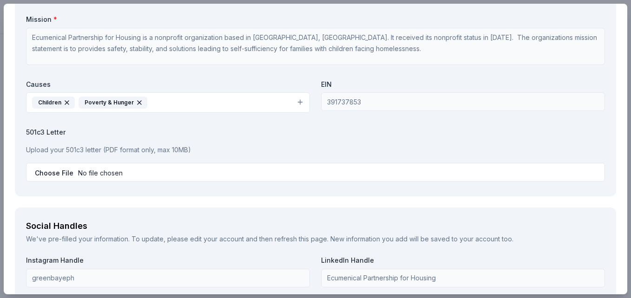
click at [132, 188] on div "Your Organization We've pre-filled your information. To update, please edit you…" at bounding box center [315, 59] width 601 height 276
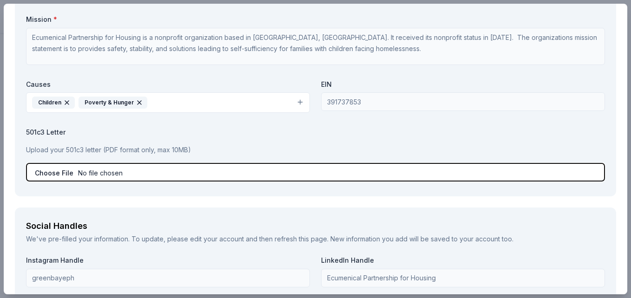
click at [66, 175] on input "file" at bounding box center [315, 172] width 579 height 19
type input "C:\fakepath\IRS Determination Letter.pdf"
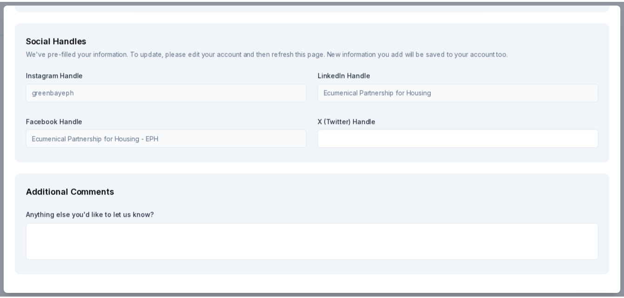
scroll to position [1174, 0]
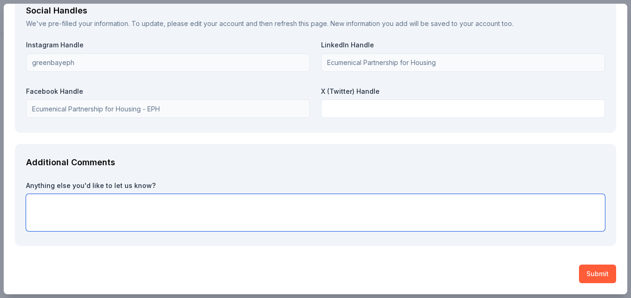
click at [106, 206] on textarea at bounding box center [315, 212] width 579 height 37
type textarea "W"
paste textarea "We’d be honored to partner with PRP Wine International in making this event mea…"
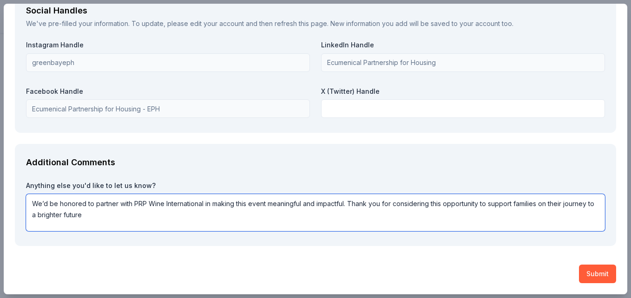
drag, startPoint x: 104, startPoint y: 219, endPoint x: 12, endPoint y: 198, distance: 93.8
paste textarea "understand that you receive many requests for support throughout the year, and …"
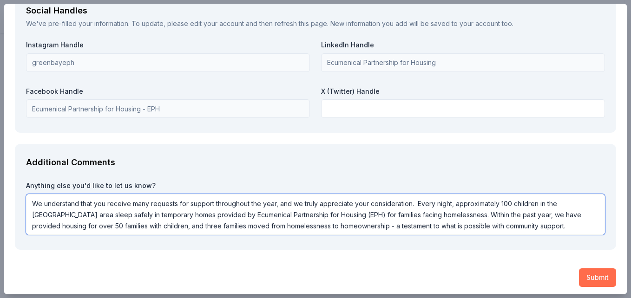
type textarea "We understand that you receive many requests for support throughout the year, a…"
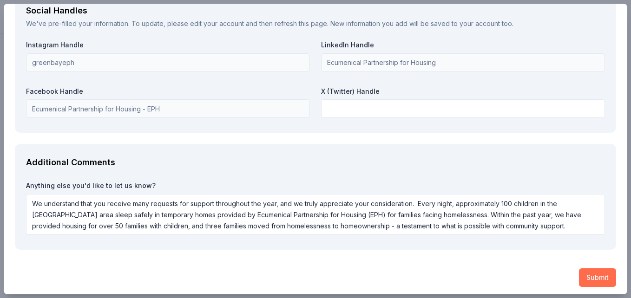
click at [592, 280] on button "Submit" at bounding box center [597, 278] width 37 height 19
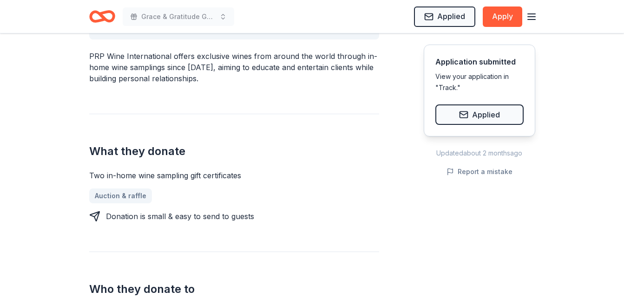
scroll to position [325, 0]
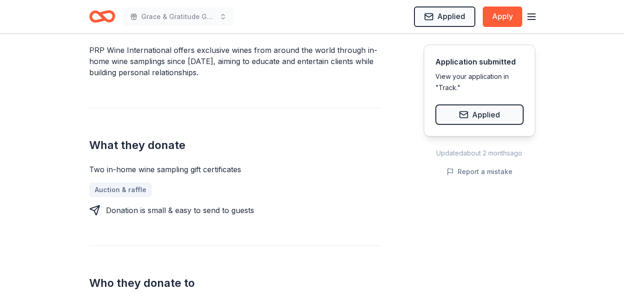
drag, startPoint x: 252, startPoint y: 175, endPoint x: 177, endPoint y: 169, distance: 75.5
click at [178, 168] on div "Two in-home wine sampling gift certificates Auction & raffle Donation is small …" at bounding box center [234, 190] width 290 height 52
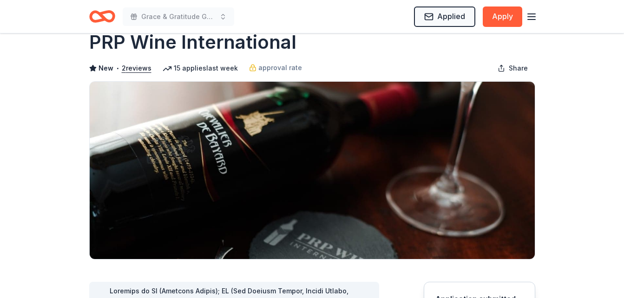
scroll to position [0, 0]
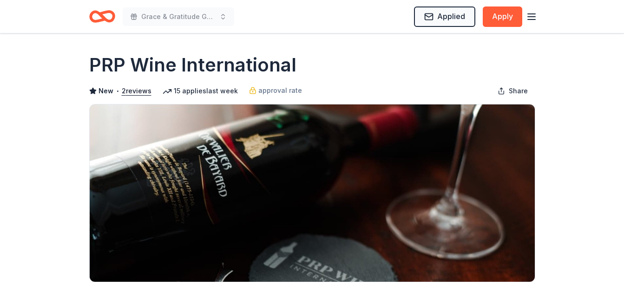
click at [106, 19] on icon "Home" at bounding box center [106, 16] width 14 height 9
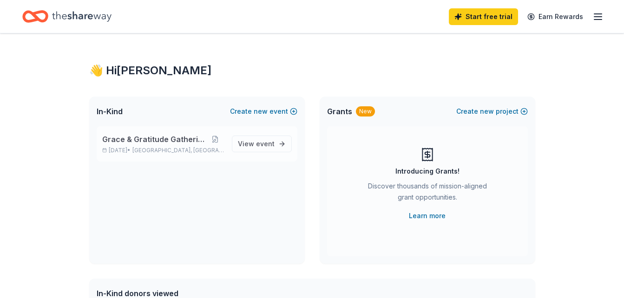
click at [164, 138] on span "Grace & Gratitude Gathering" at bounding box center [154, 139] width 104 height 11
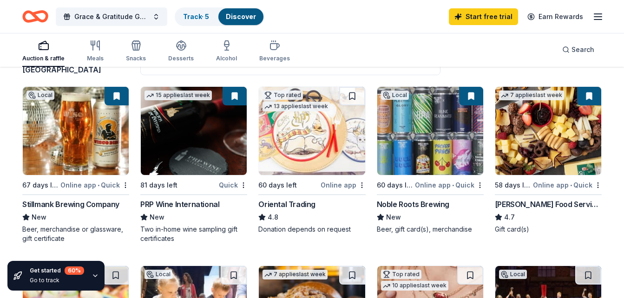
scroll to position [93, 0]
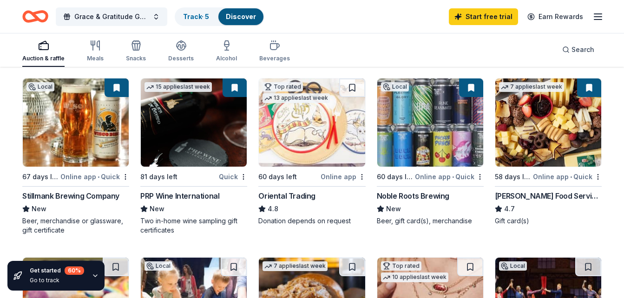
click at [276, 198] on div "Oriental Trading" at bounding box center [286, 195] width 57 height 11
click at [420, 156] on img at bounding box center [430, 123] width 106 height 88
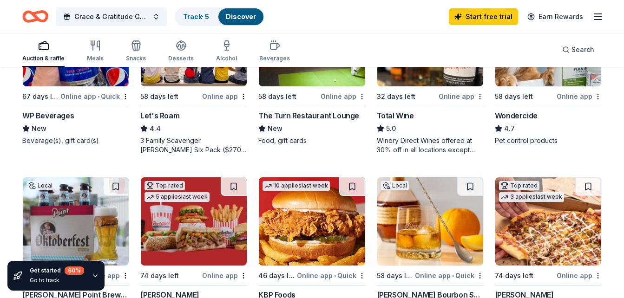
scroll to position [511, 0]
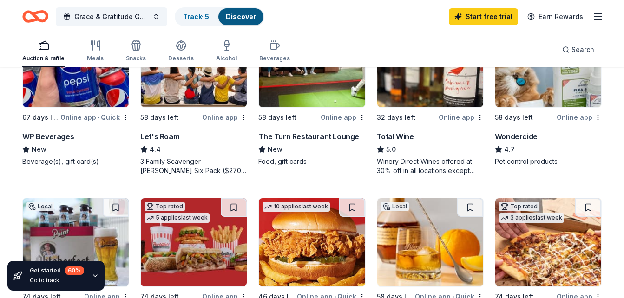
click at [67, 136] on div "WP Beverages" at bounding box center [48, 136] width 52 height 11
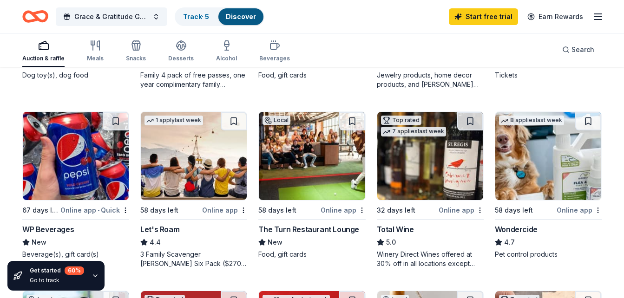
scroll to position [465, 0]
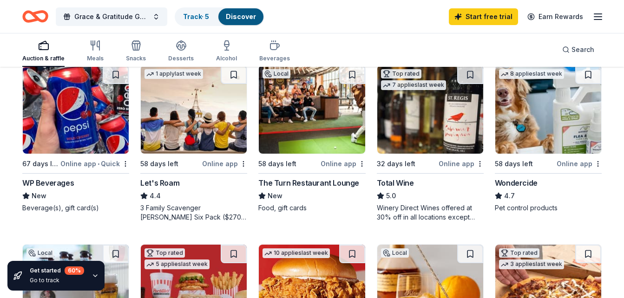
click at [452, 130] on img at bounding box center [430, 110] width 106 height 88
click at [286, 183] on div "The Turn Restaurant Lounge" at bounding box center [308, 182] width 101 height 11
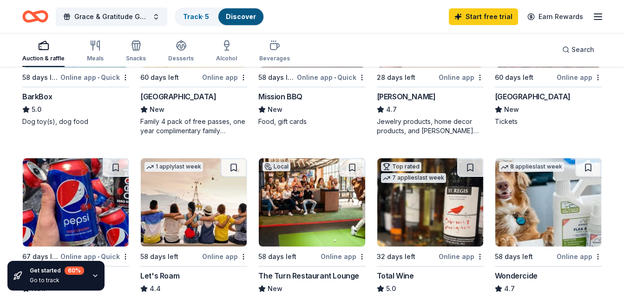
scroll to position [325, 0]
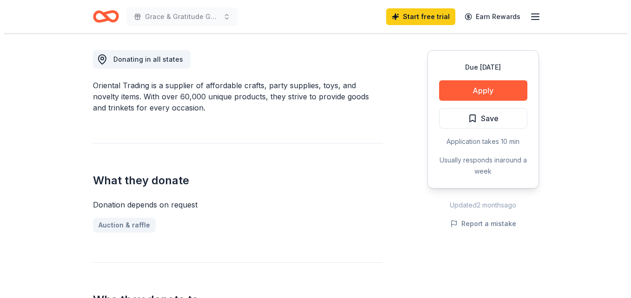
scroll to position [232, 0]
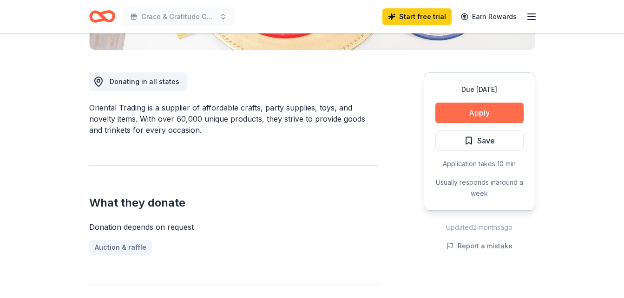
click at [475, 109] on button "Apply" at bounding box center [479, 113] width 88 height 20
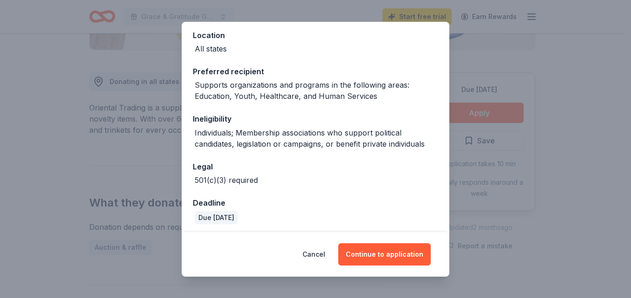
scroll to position [108, 0]
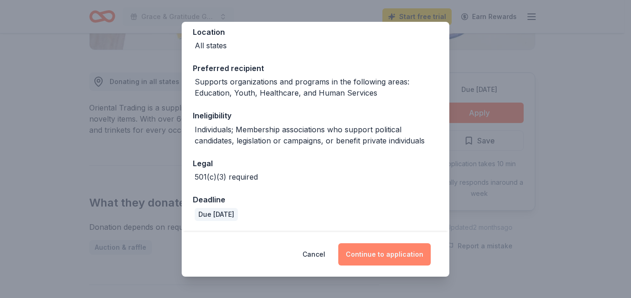
click at [383, 257] on button "Continue to application" at bounding box center [384, 254] width 92 height 22
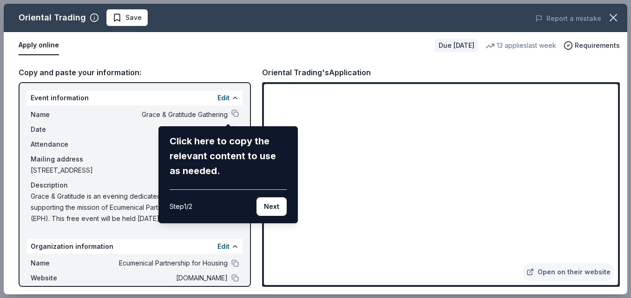
click at [601, 91] on div "Oriental Trading Save Report a mistake Apply online Due in 60 days 13 applies l…" at bounding box center [315, 149] width 623 height 291
click at [603, 90] on div "Oriental Trading Save Report a mistake Apply online Due in 60 days 13 applies l…" at bounding box center [315, 149] width 623 height 291
click at [273, 210] on button "Next" at bounding box center [271, 206] width 30 height 19
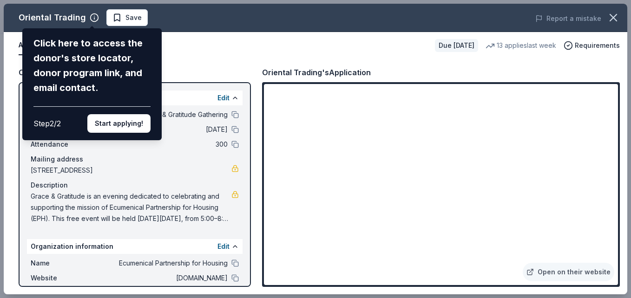
click at [66, 19] on div "Oriental Trading Click here to access the donor's store locator, donor program …" at bounding box center [315, 149] width 623 height 291
click at [91, 16] on div "Oriental Trading Click here to access the donor's store locator, donor program …" at bounding box center [315, 149] width 623 height 291
click at [119, 124] on button "Start applying!" at bounding box center [118, 123] width 63 height 19
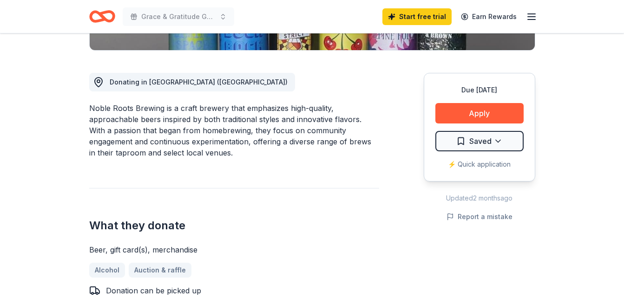
scroll to position [232, 0]
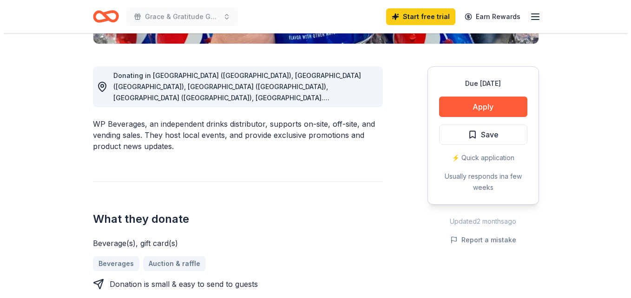
scroll to position [232, 0]
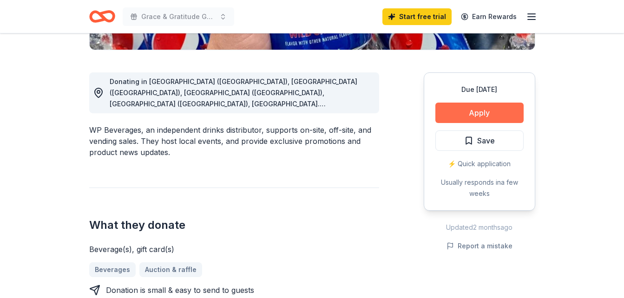
click at [490, 115] on button "Apply" at bounding box center [479, 113] width 88 height 20
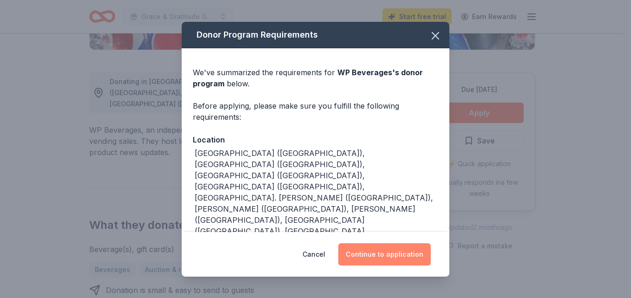
click at [380, 259] on button "Continue to application" at bounding box center [384, 254] width 92 height 22
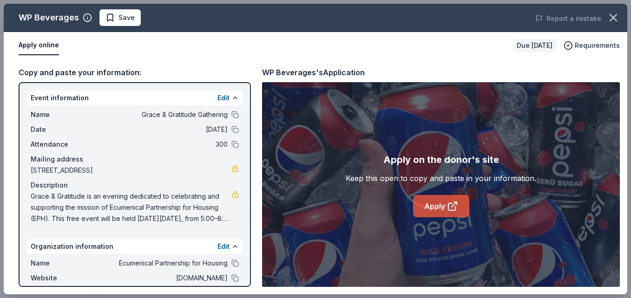
click at [439, 208] on link "Apply" at bounding box center [441, 206] width 56 height 22
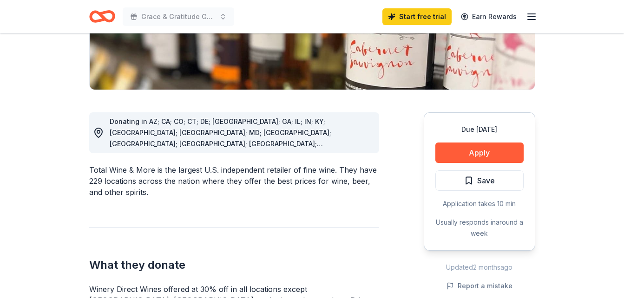
scroll to position [186, 0]
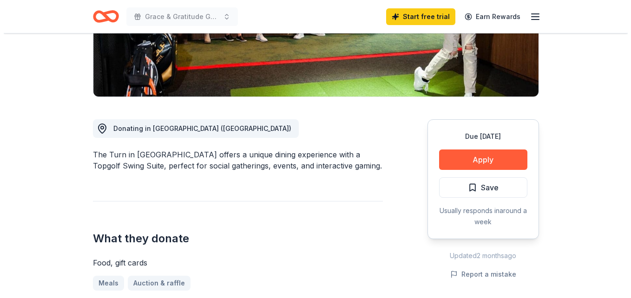
scroll to position [186, 0]
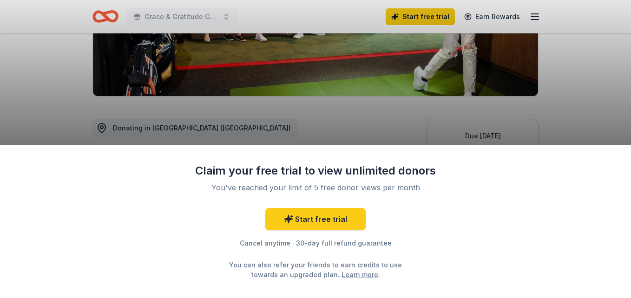
click at [563, 84] on div "Claim your free trial to view unlimited donors You've reached your limit of 5 f…" at bounding box center [315, 149] width 631 height 298
